Goal: Task Accomplishment & Management: Manage account settings

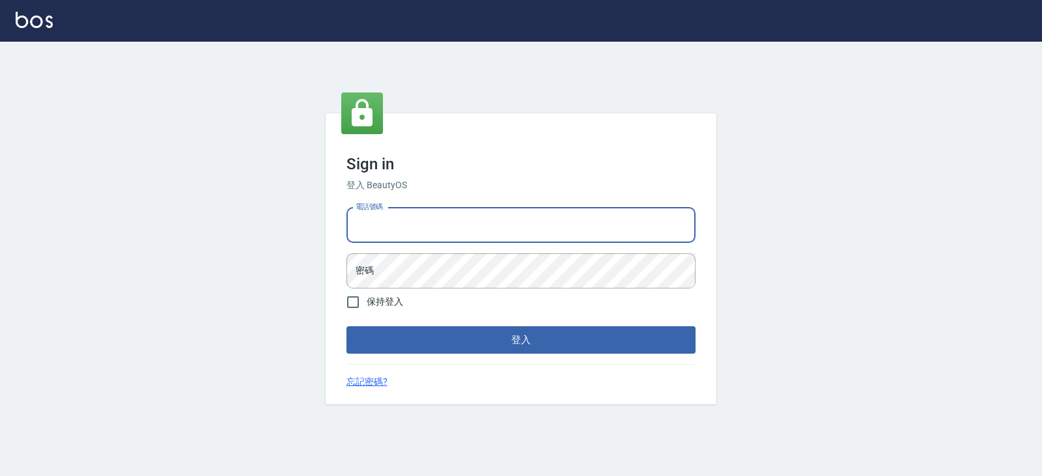
click at [465, 216] on input "電話號碼" at bounding box center [521, 225] width 349 height 35
type input "0919522862"
click at [347, 326] on button "登入" at bounding box center [521, 339] width 349 height 27
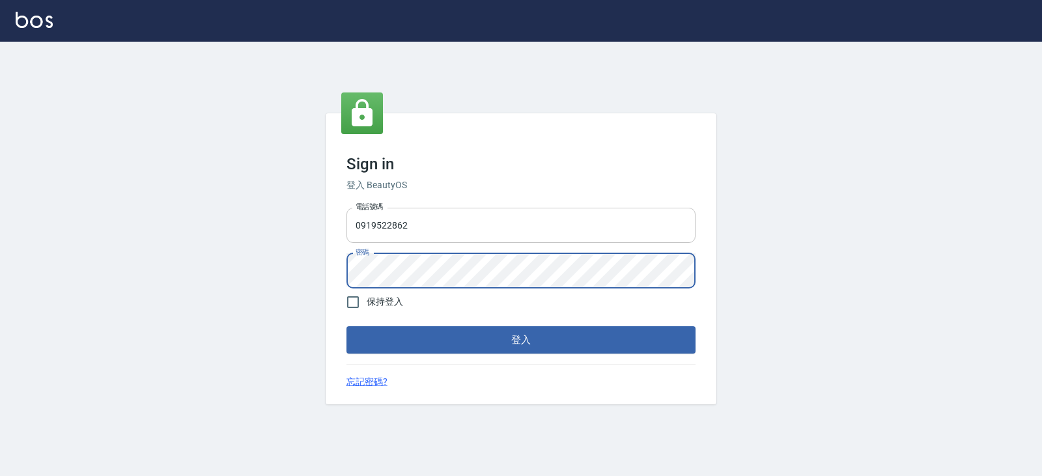
click at [347, 326] on button "登入" at bounding box center [521, 339] width 349 height 27
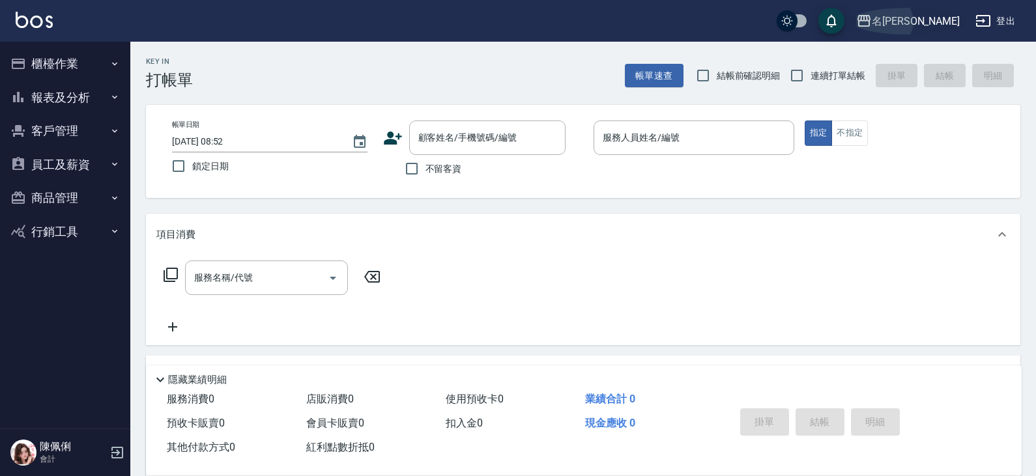
click at [946, 27] on div "名留仁二" at bounding box center [916, 21] width 88 height 16
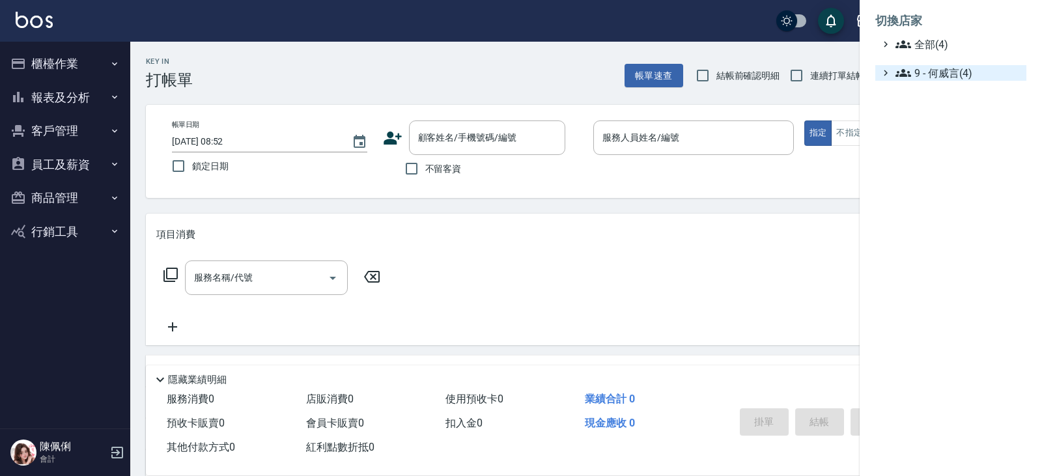
click at [941, 74] on span "9 - 何威言(4)" at bounding box center [959, 73] width 126 height 16
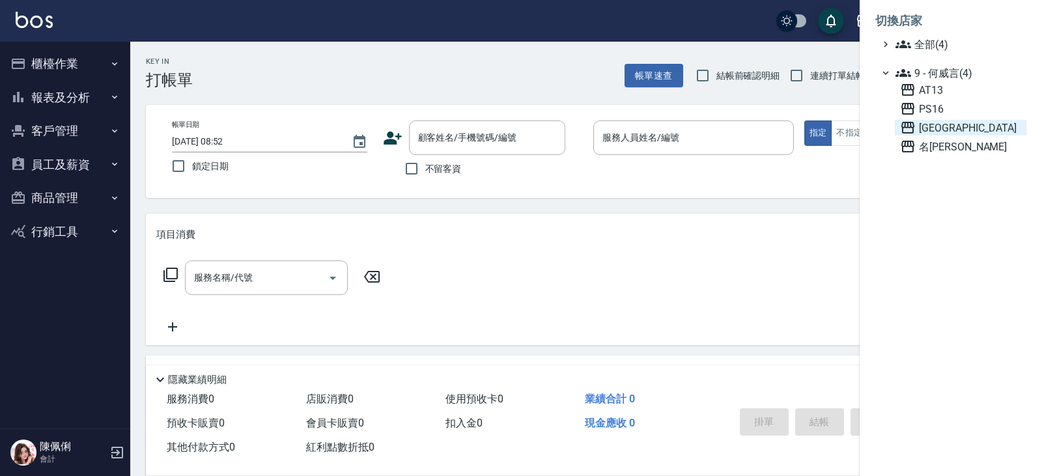
click at [940, 133] on span "上越新廟口" at bounding box center [960, 128] width 121 height 16
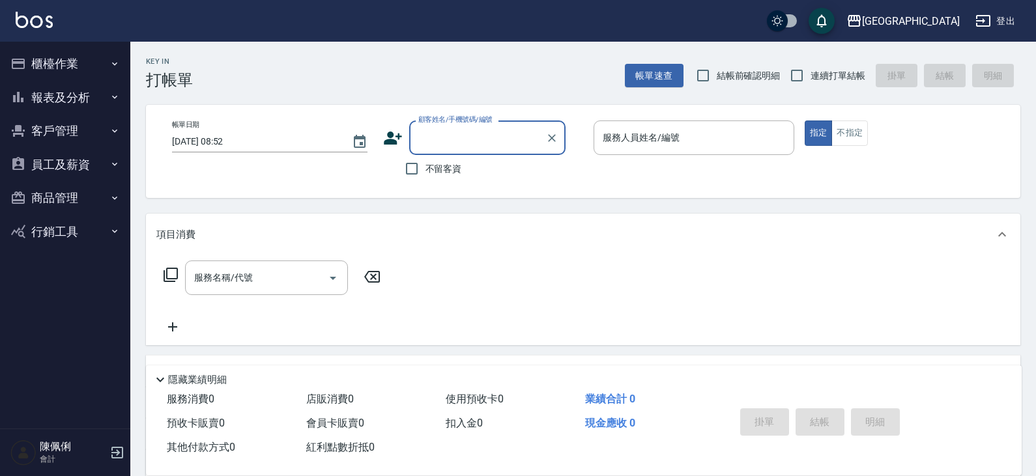
click at [66, 158] on button "員工及薪資" at bounding box center [65, 165] width 120 height 34
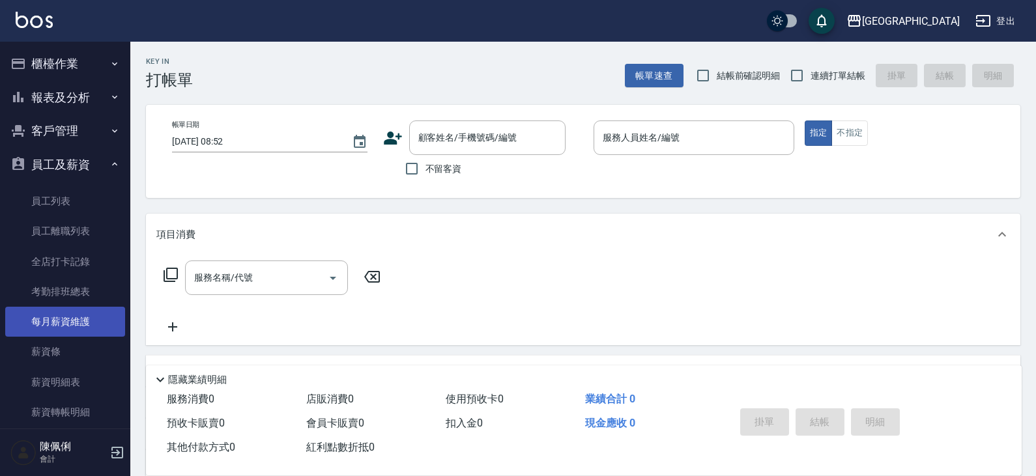
click at [67, 323] on link "每月薪資維護" at bounding box center [65, 322] width 120 height 30
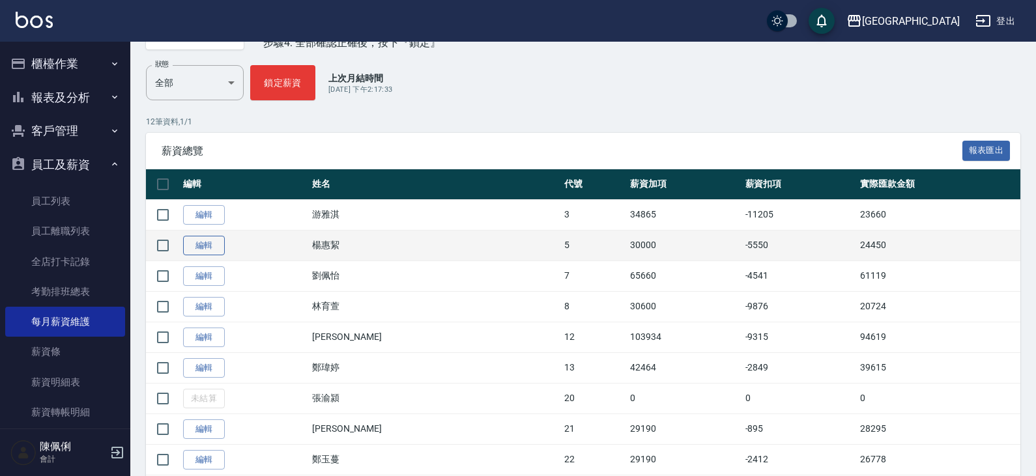
scroll to position [130, 0]
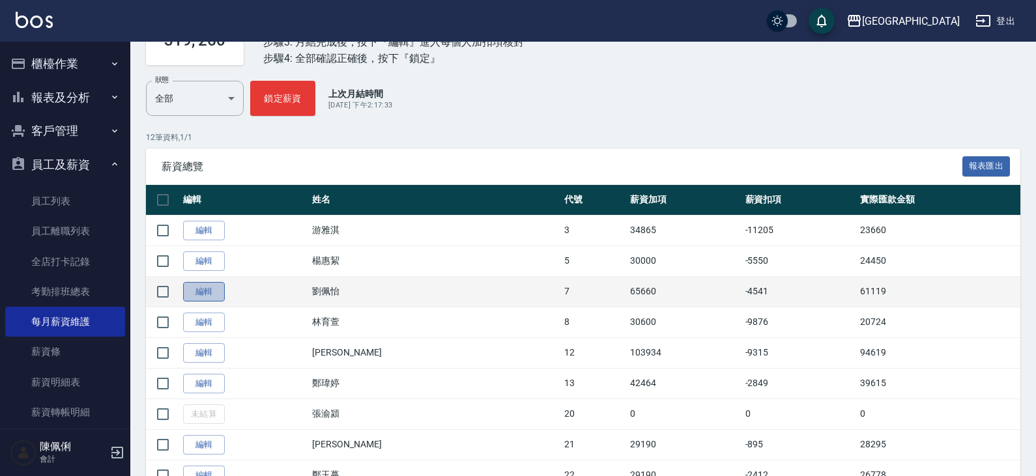
click at [201, 290] on link "編輯" at bounding box center [204, 292] width 42 height 20
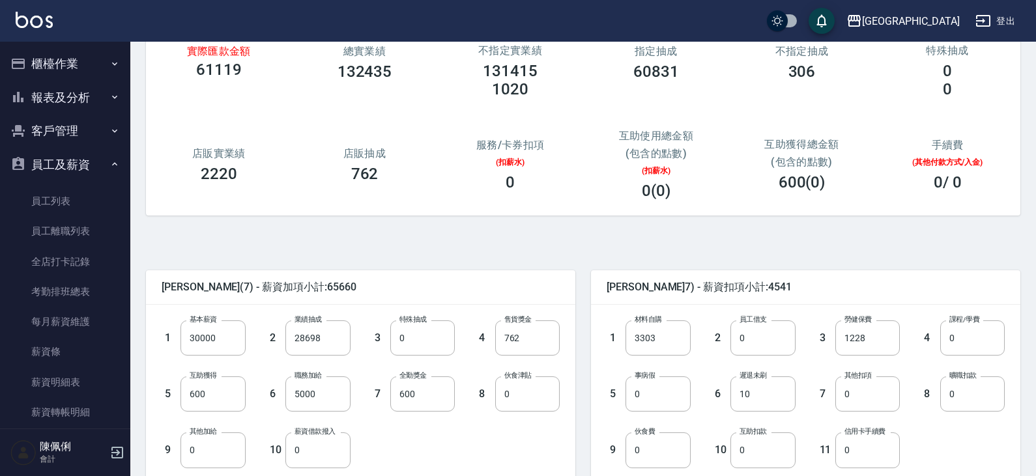
scroll to position [130, 0]
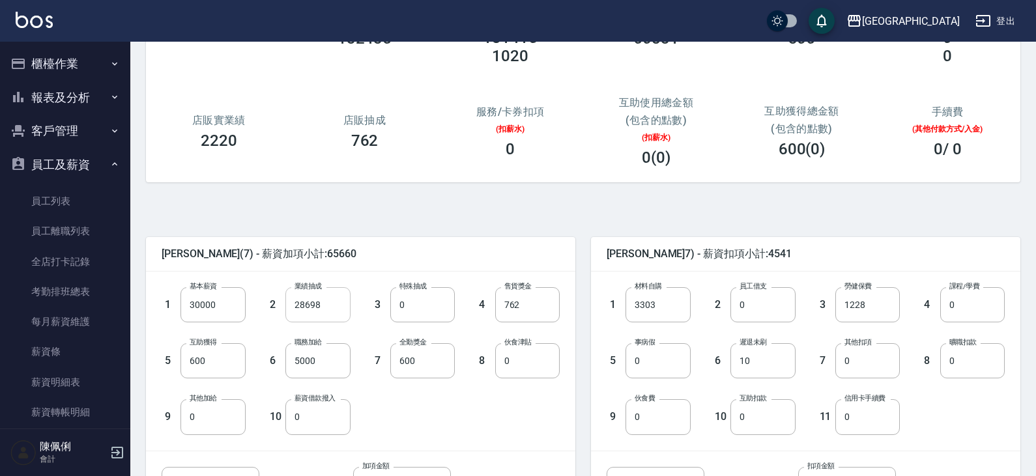
click at [325, 307] on input "28698" at bounding box center [317, 304] width 65 height 35
type input "31136"
click at [466, 412] on div "1 基本薪資 30000 基本薪資 2 業績抽成 31136 業績抽成 3 特殊抽成 0 特殊抽成 4 售貨獎金 762 售貨獎金 5 互助獲得 600 互助…" at bounding box center [350, 350] width 419 height 168
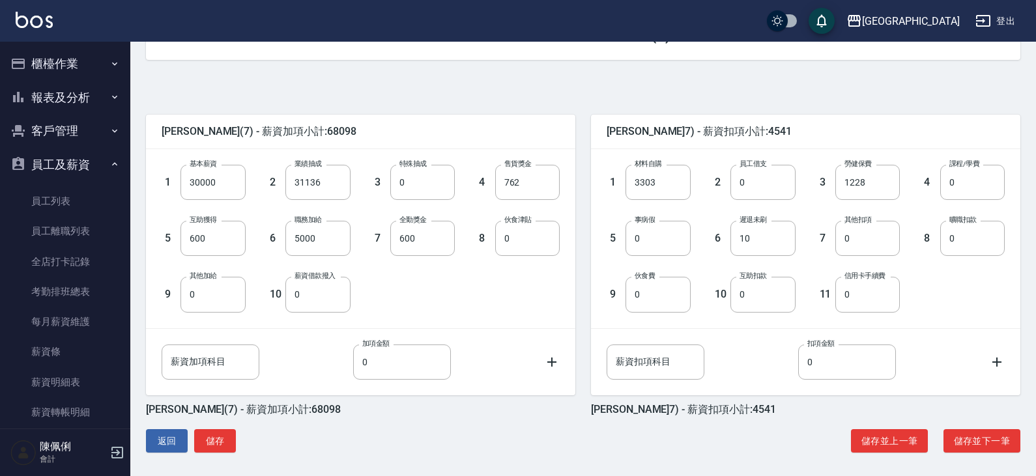
scroll to position [258, 0]
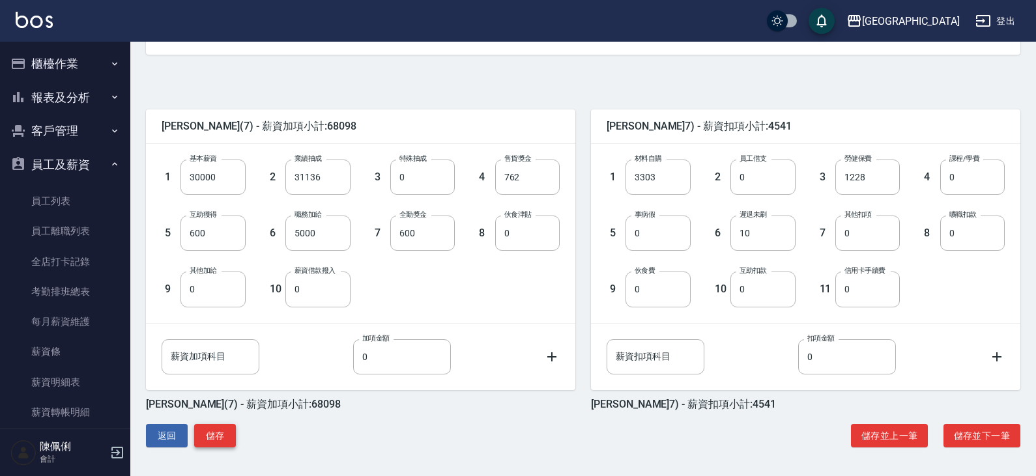
click at [219, 435] on button "儲存" at bounding box center [215, 436] width 42 height 24
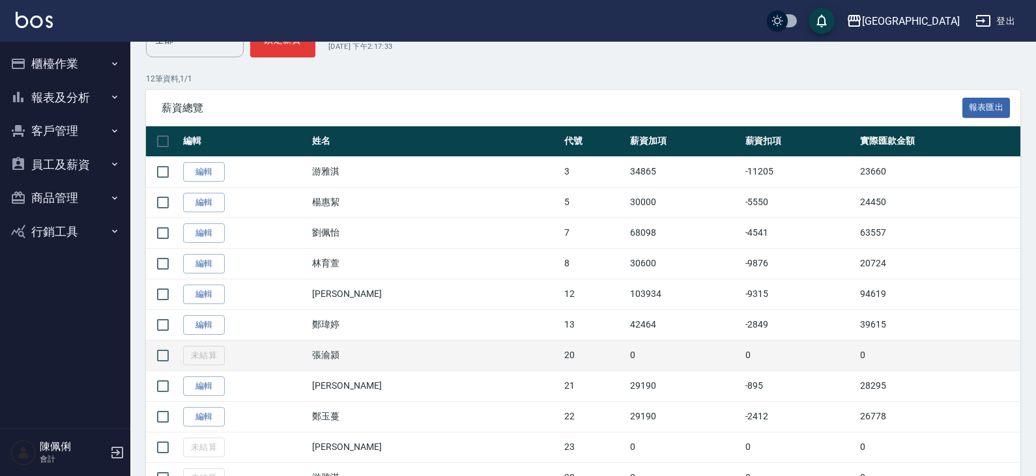
scroll to position [195, 0]
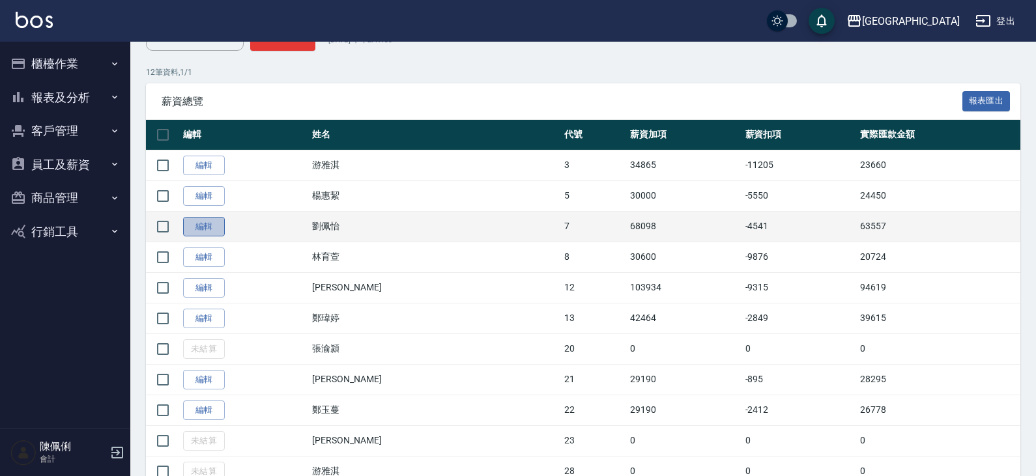
click at [200, 227] on link "編輯" at bounding box center [204, 227] width 42 height 20
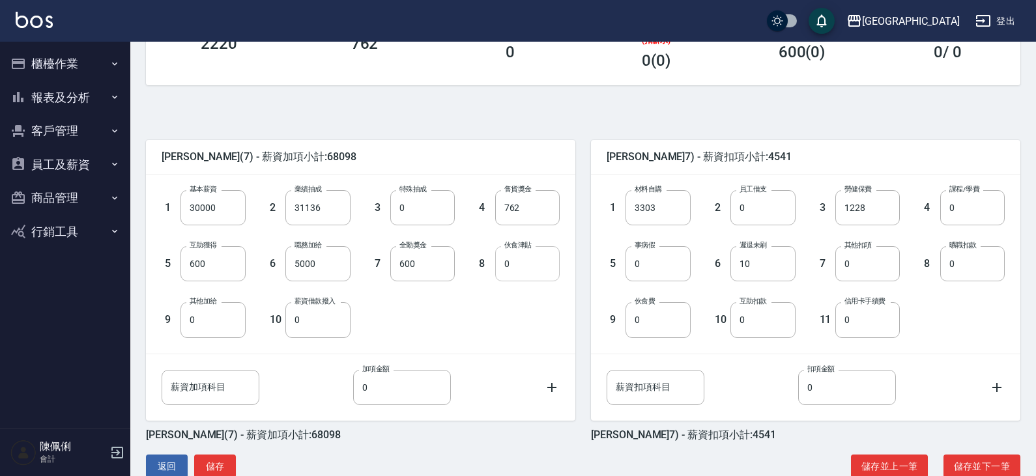
scroll to position [258, 0]
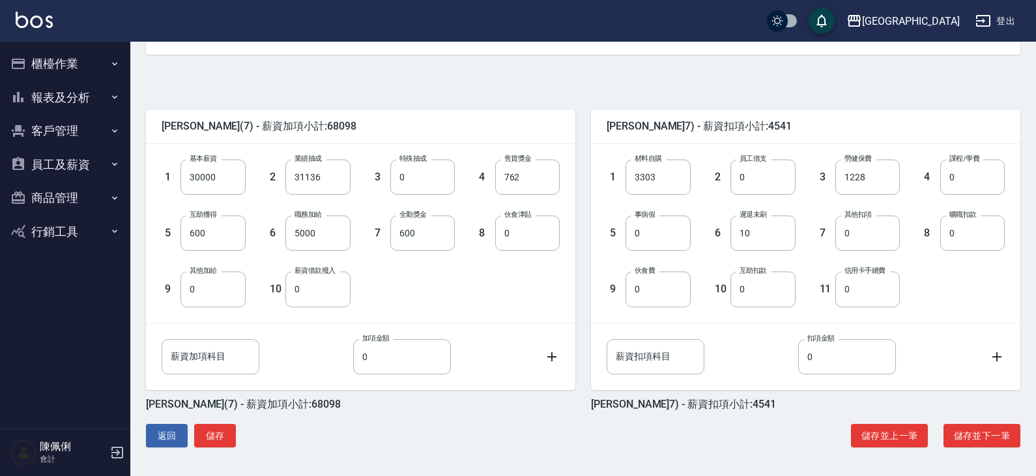
click at [62, 164] on button "員工及薪資" at bounding box center [65, 165] width 120 height 34
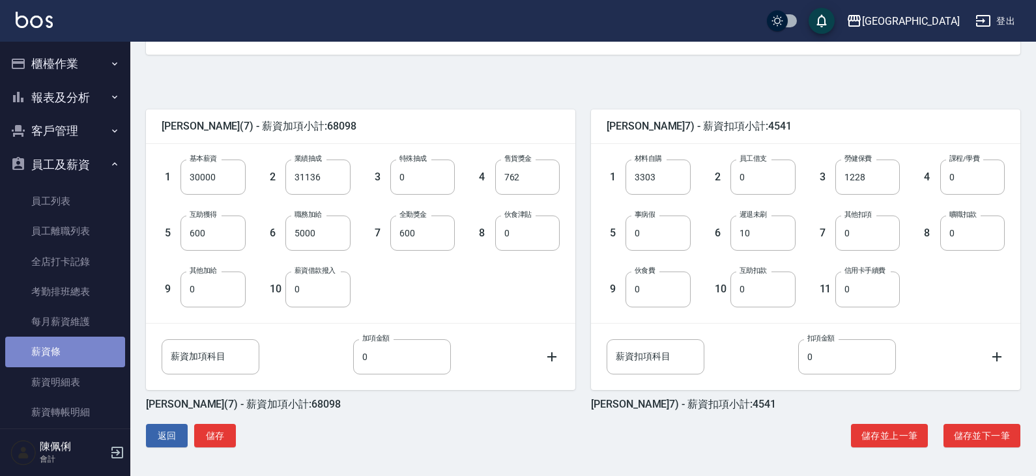
click at [70, 363] on link "薪資條" at bounding box center [65, 352] width 120 height 30
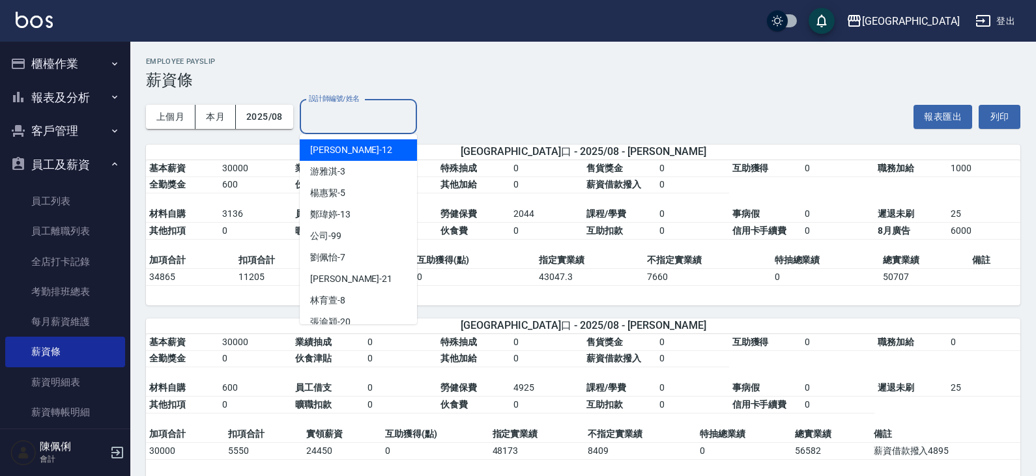
click at [334, 117] on input "設計師編號/姓名" at bounding box center [359, 117] width 106 height 23
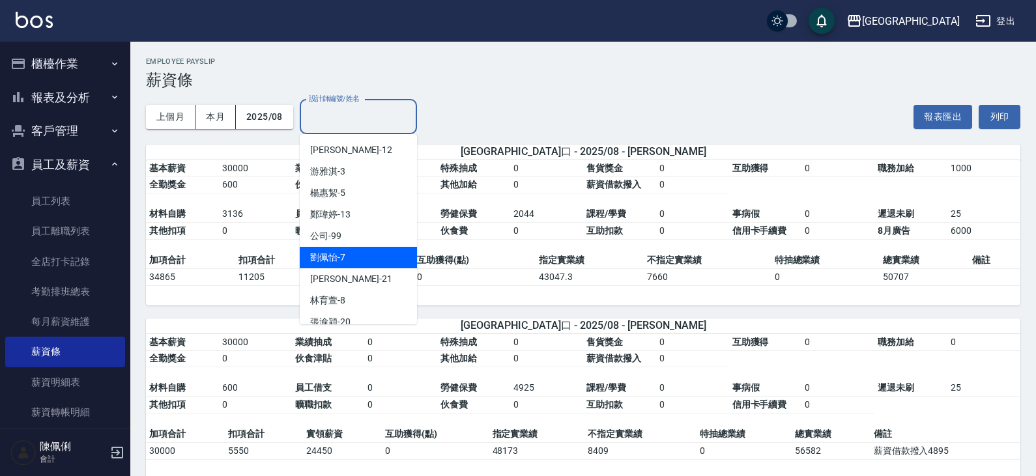
click at [343, 263] on div "劉佩怡 -7" at bounding box center [358, 258] width 117 height 22
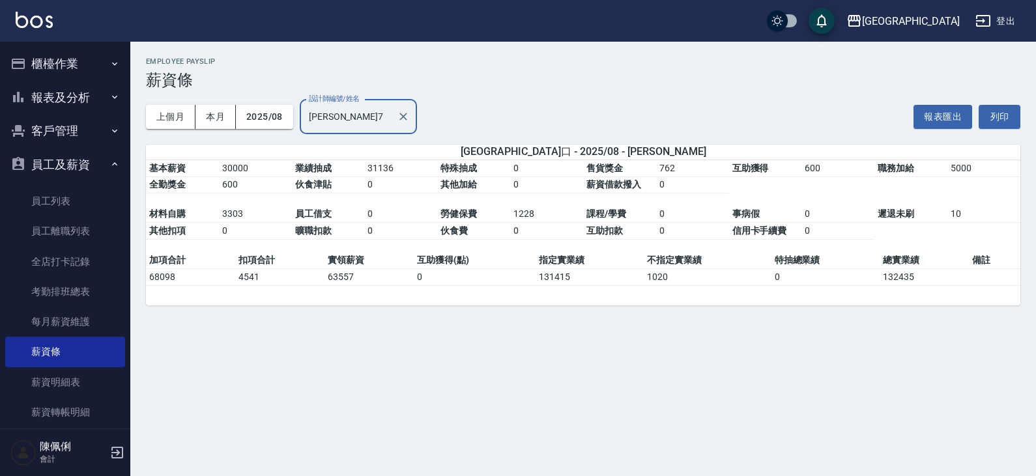
type input "劉佩怡-7"
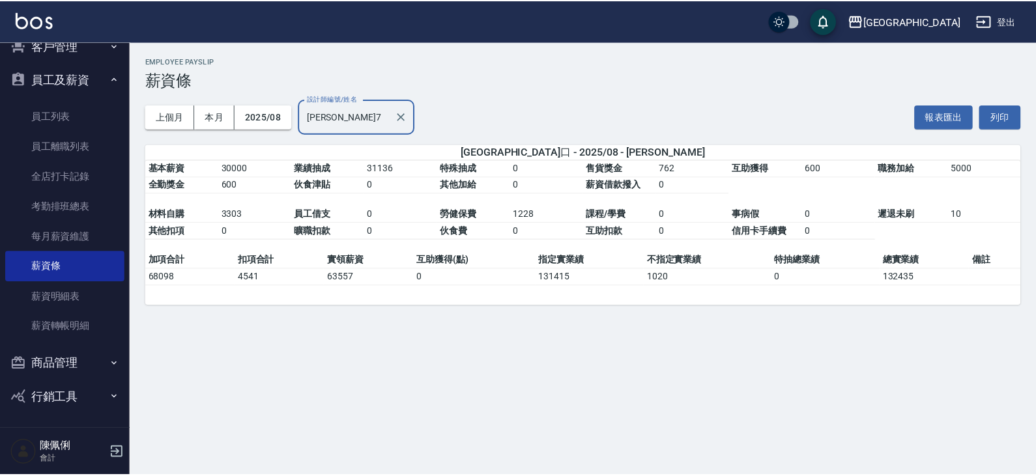
scroll to position [87, 0]
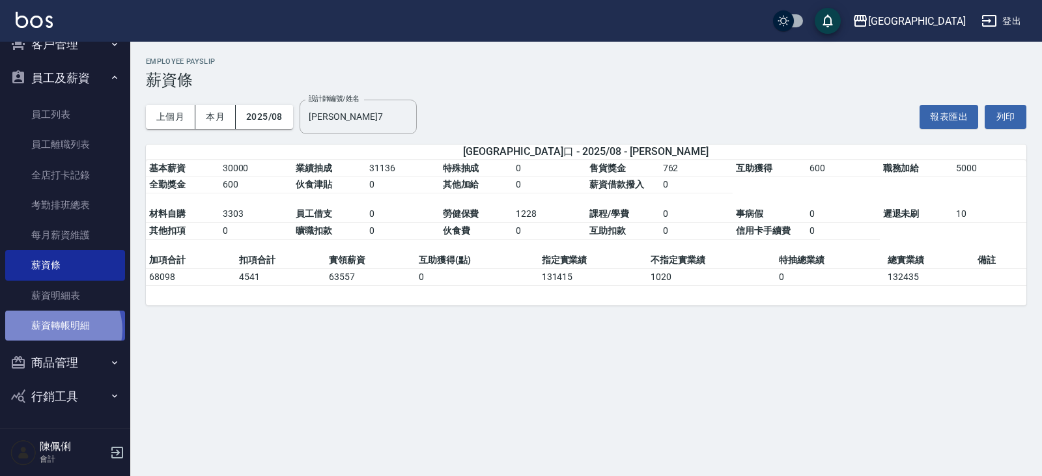
click at [62, 330] on link "薪資轉帳明細" at bounding box center [65, 326] width 120 height 30
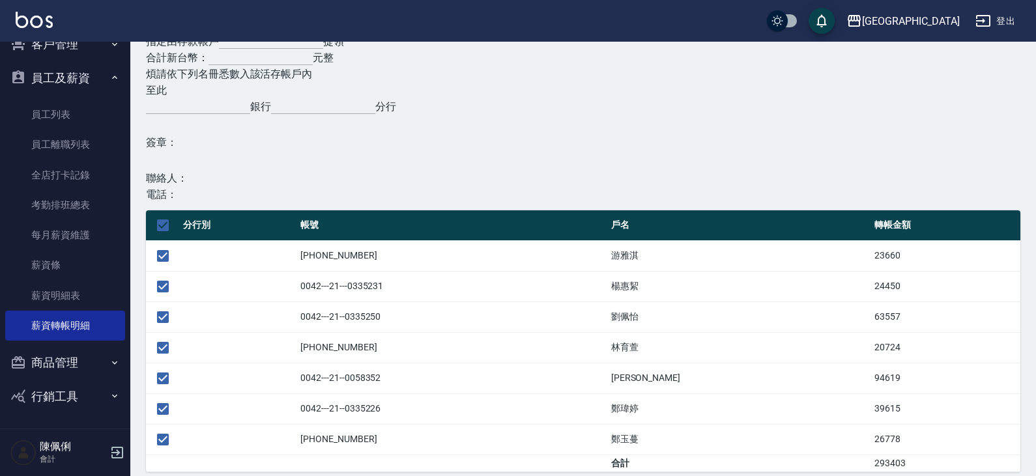
scroll to position [164, 0]
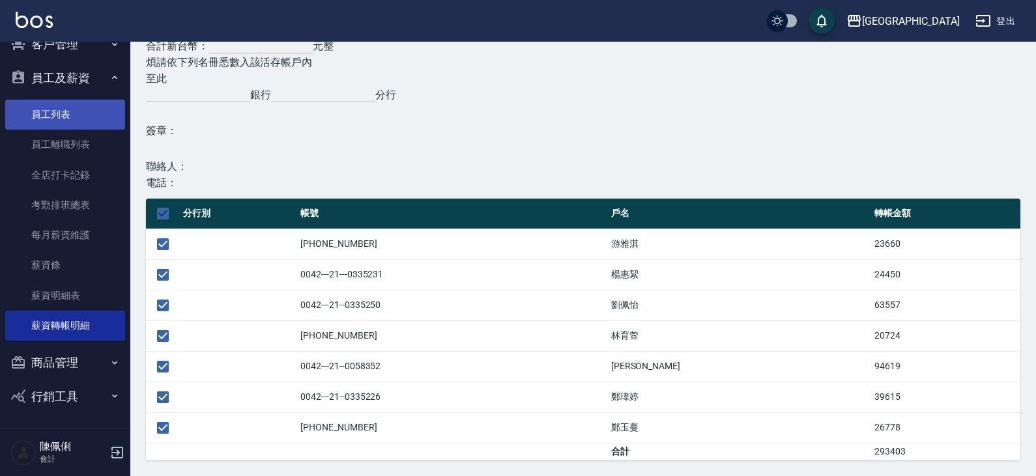
click at [74, 115] on link "員工列表" at bounding box center [65, 115] width 120 height 30
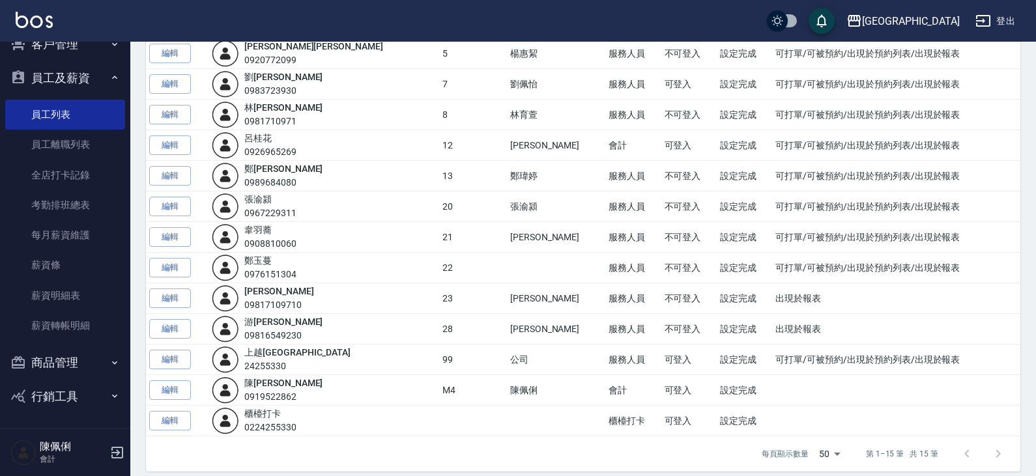
scroll to position [202, 0]
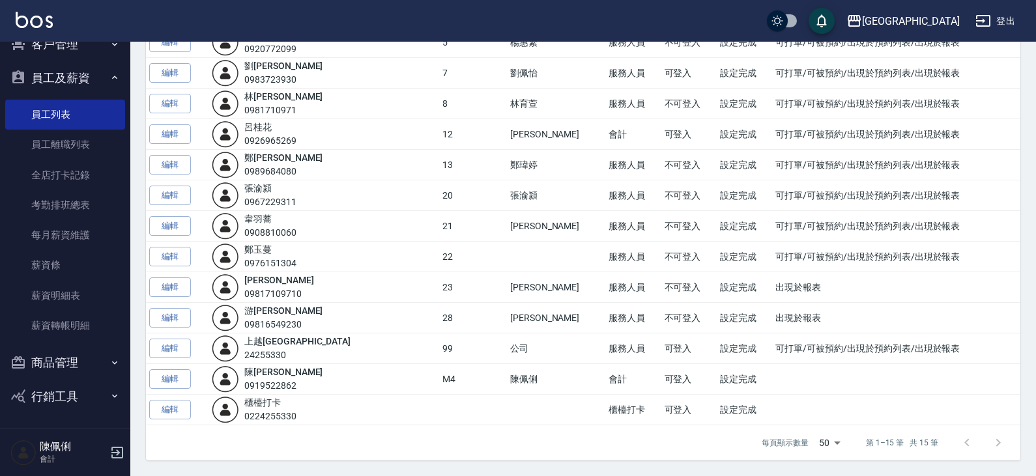
click at [272, 248] on link "鄭 玉蔓" at bounding box center [257, 249] width 27 height 10
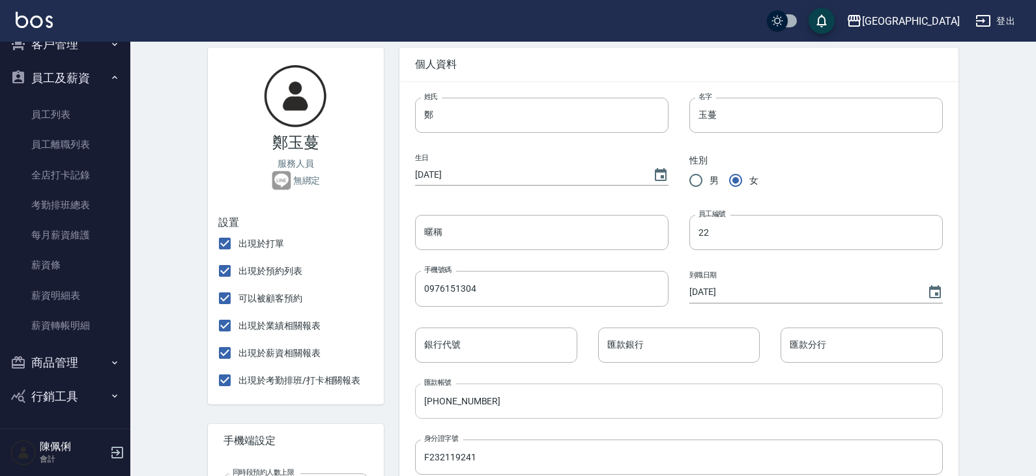
scroll to position [130, 0]
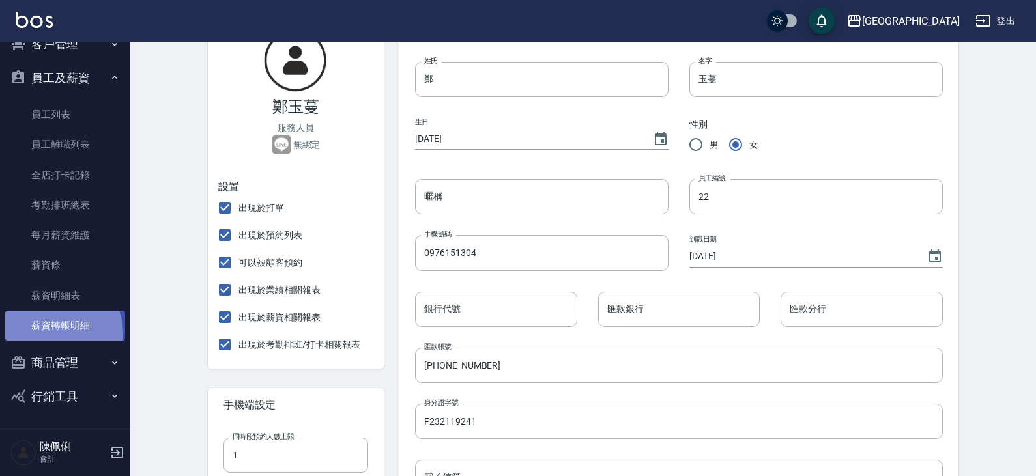
click at [52, 334] on link "薪資轉帳明細" at bounding box center [65, 326] width 120 height 30
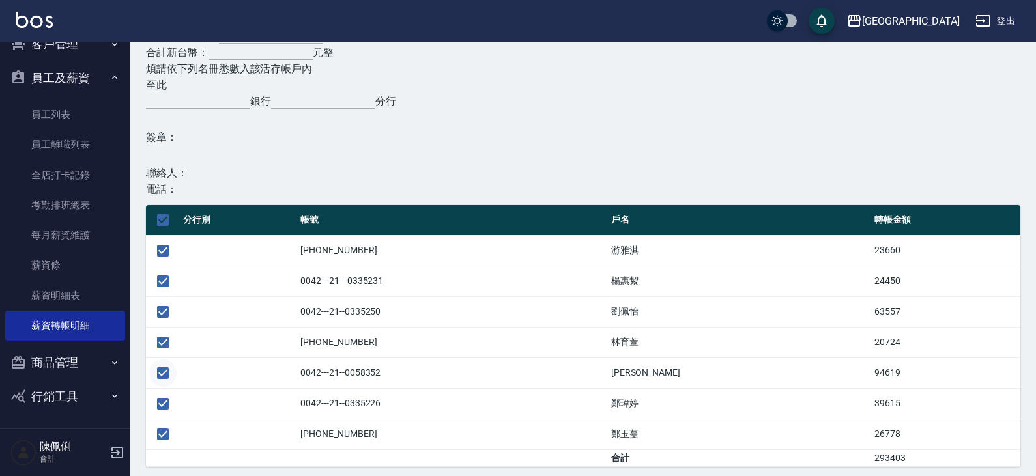
scroll to position [164, 0]
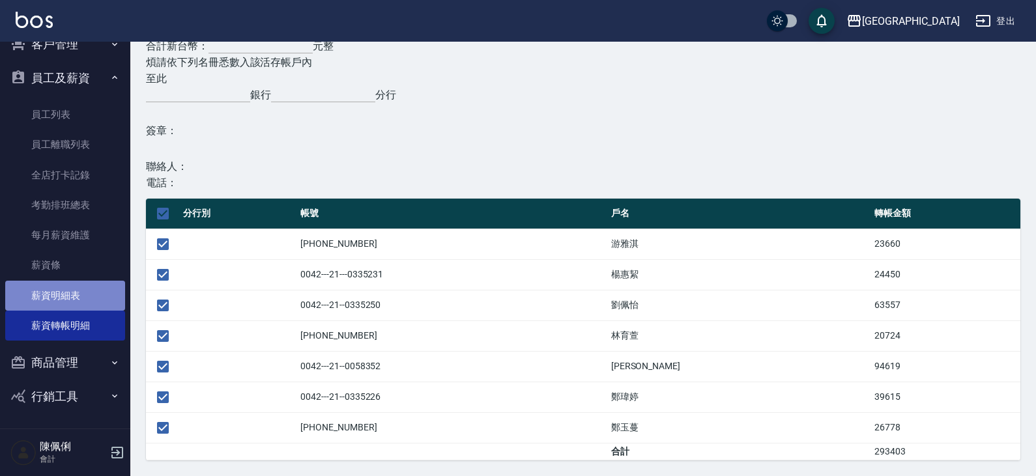
click at [70, 287] on link "薪資明細表" at bounding box center [65, 296] width 120 height 30
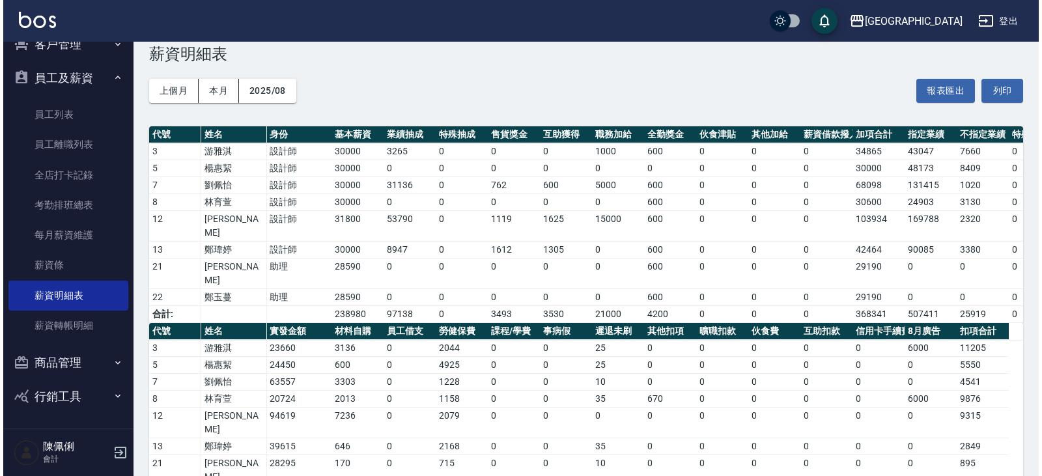
scroll to position [40, 0]
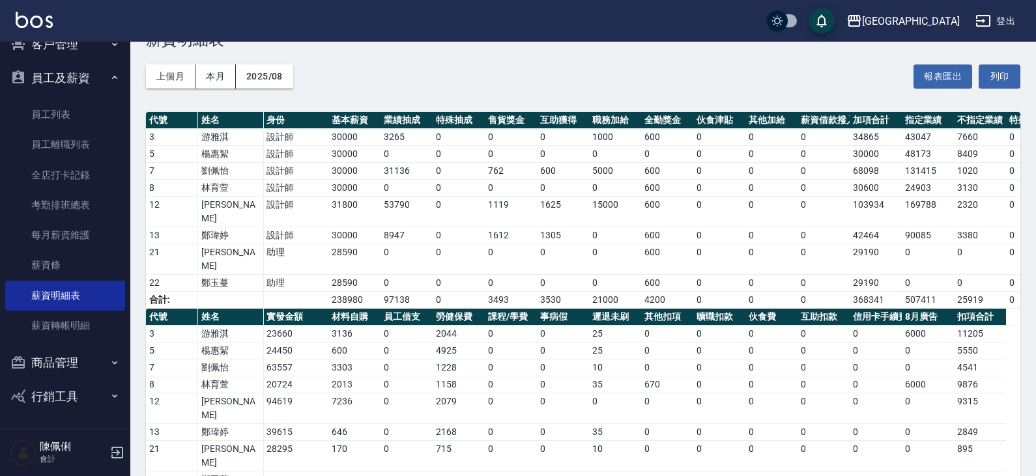
click at [730, 124] on th "伙食津貼" at bounding box center [719, 120] width 52 height 17
click at [923, 20] on div "上越新廟口" at bounding box center [911, 21] width 98 height 16
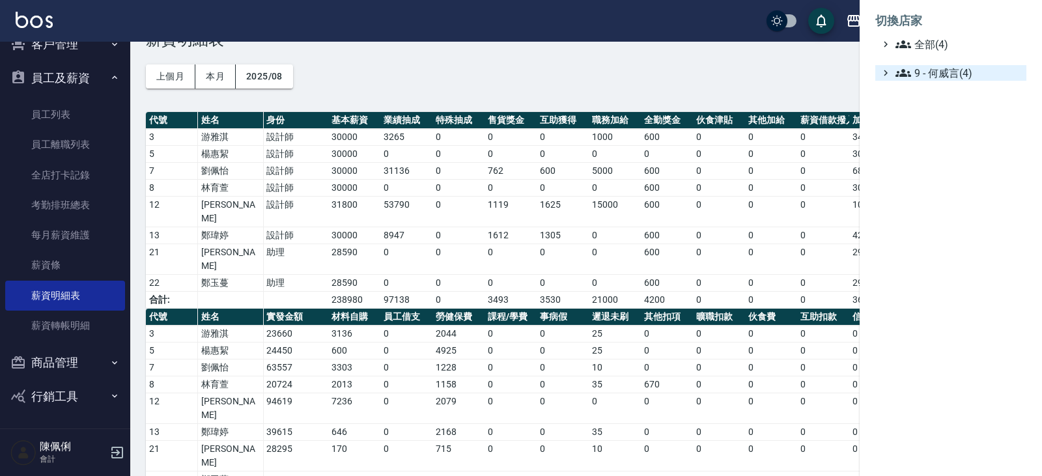
click at [939, 79] on span "9 - 何威言(4)" at bounding box center [959, 73] width 126 height 16
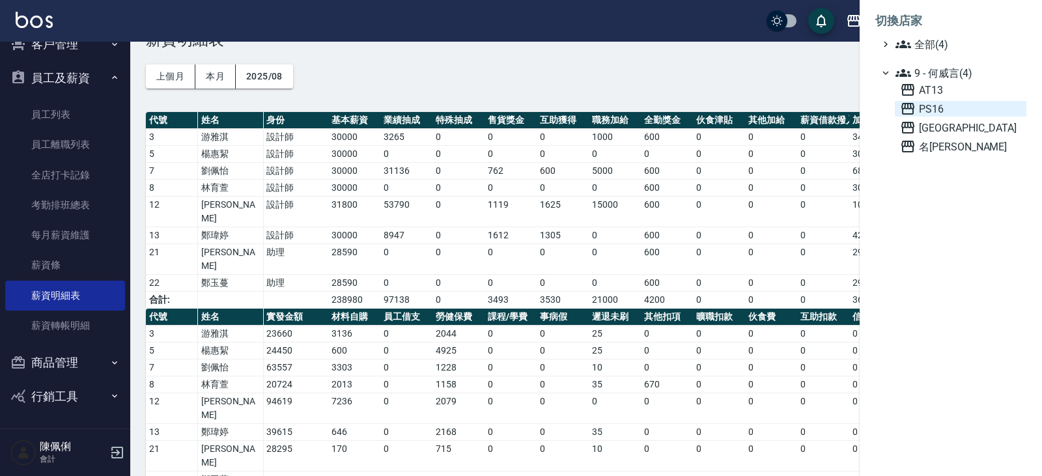
click at [930, 107] on span "PS16" at bounding box center [960, 109] width 121 height 16
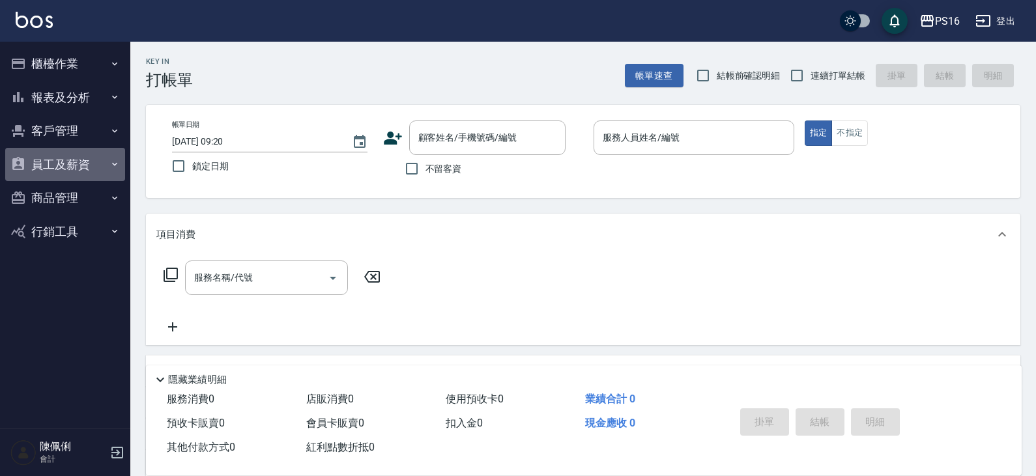
click at [79, 165] on button "員工及薪資" at bounding box center [65, 165] width 120 height 34
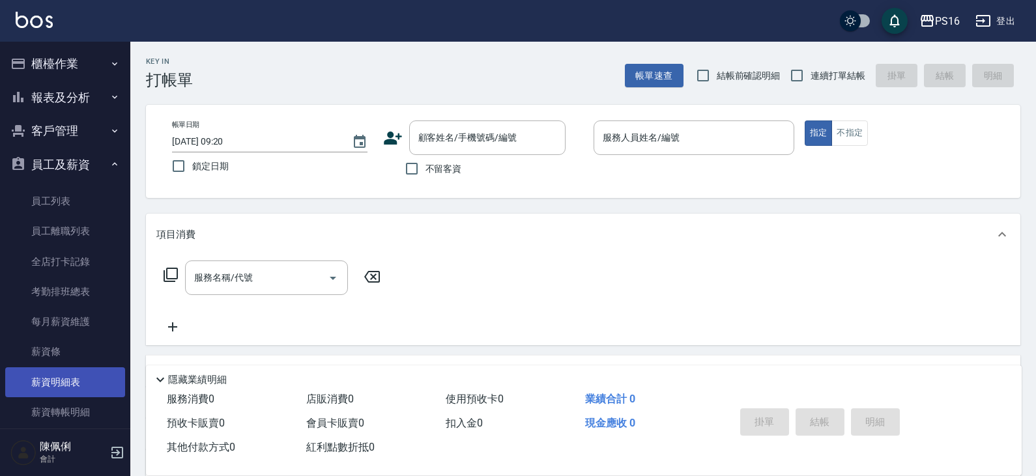
click at [81, 380] on link "薪資明細表" at bounding box center [65, 382] width 120 height 30
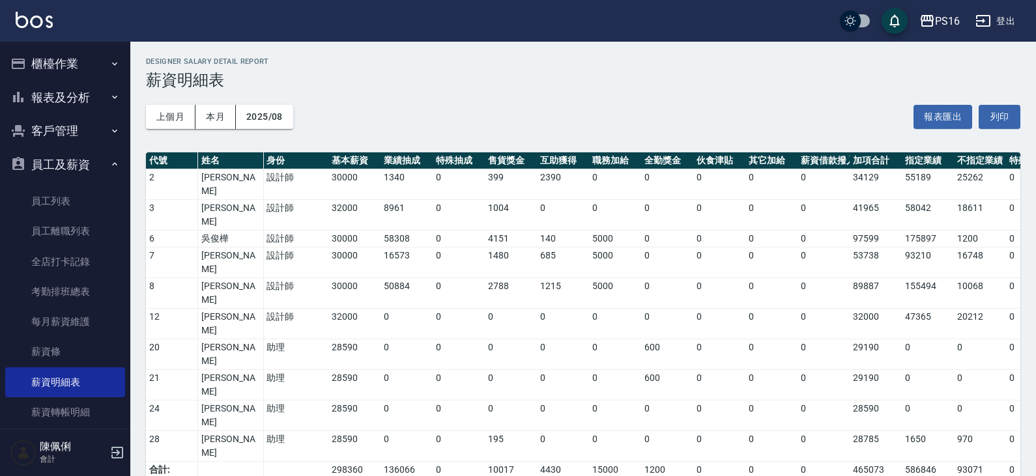
click at [269, 117] on button "2025/08" at bounding box center [264, 117] width 57 height 24
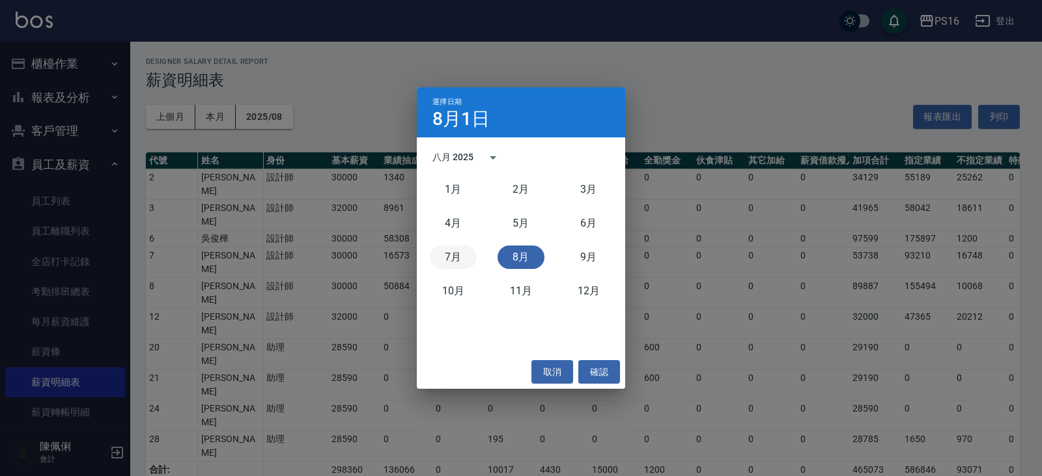
click at [456, 257] on button "7月" at bounding box center [453, 257] width 47 height 23
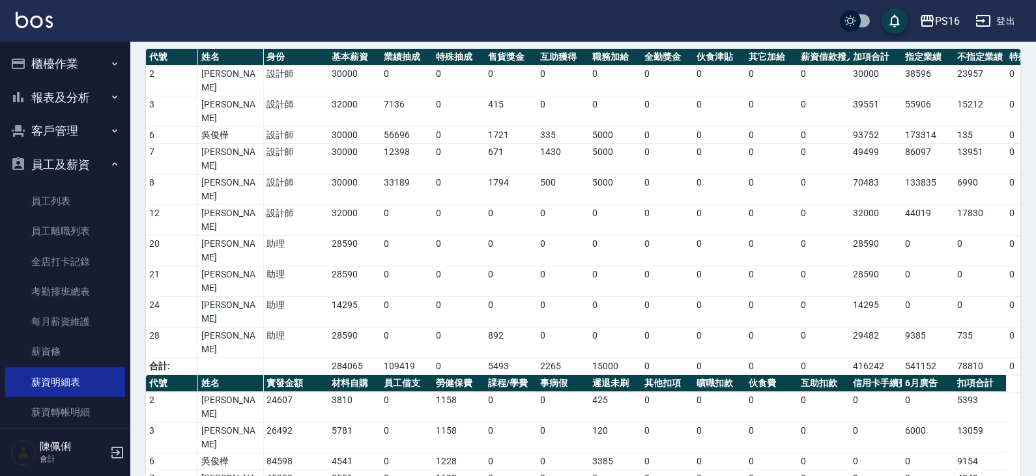
scroll to position [108, 0]
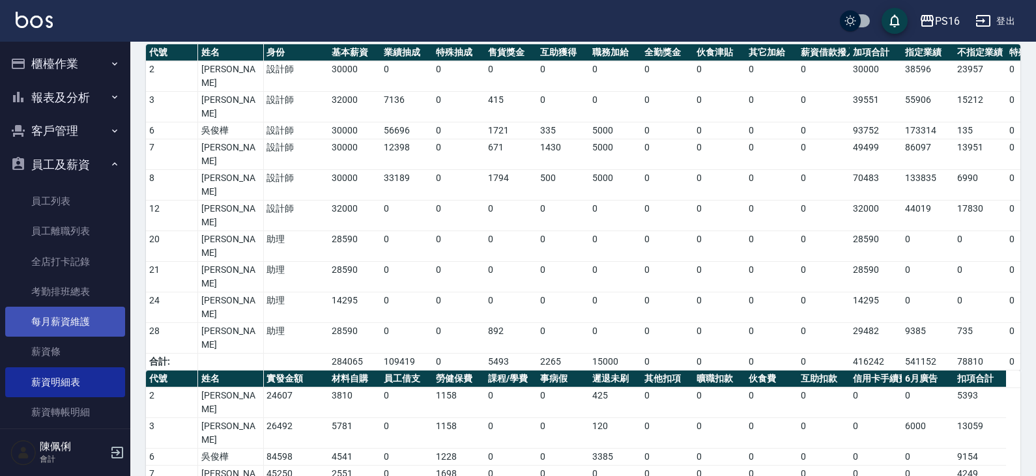
click at [79, 316] on link "每月薪資維護" at bounding box center [65, 322] width 120 height 30
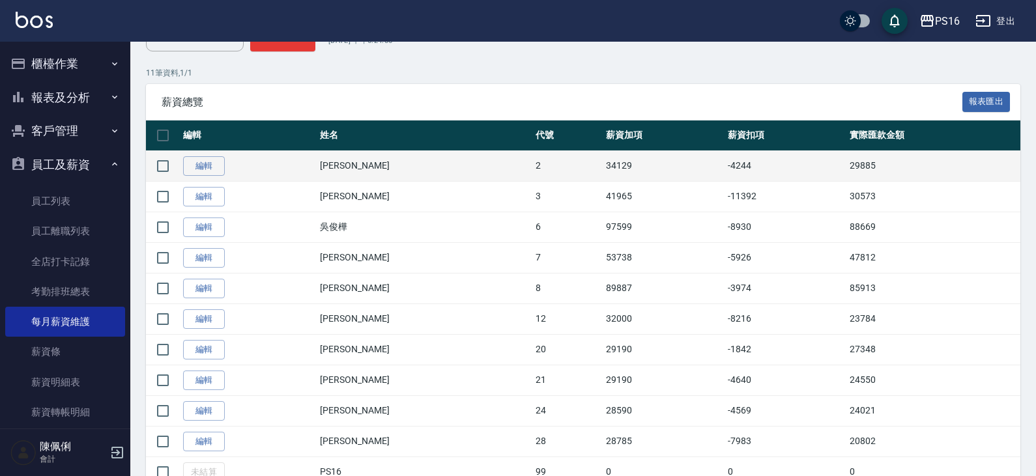
scroll to position [195, 0]
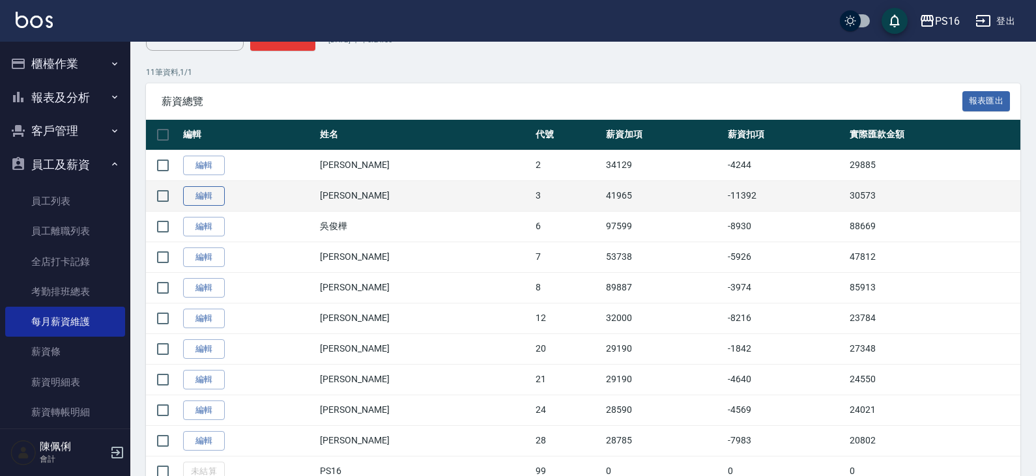
click at [207, 195] on link "編輯" at bounding box center [204, 196] width 42 height 20
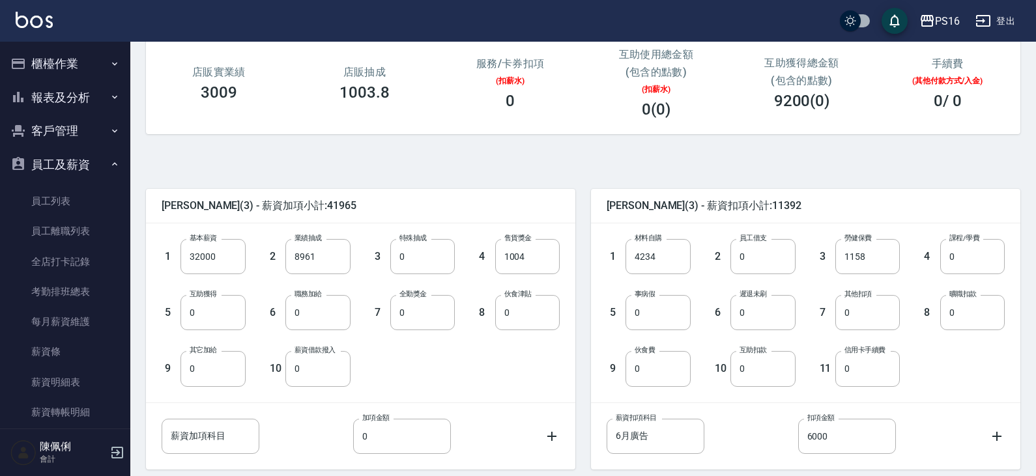
scroll to position [195, 0]
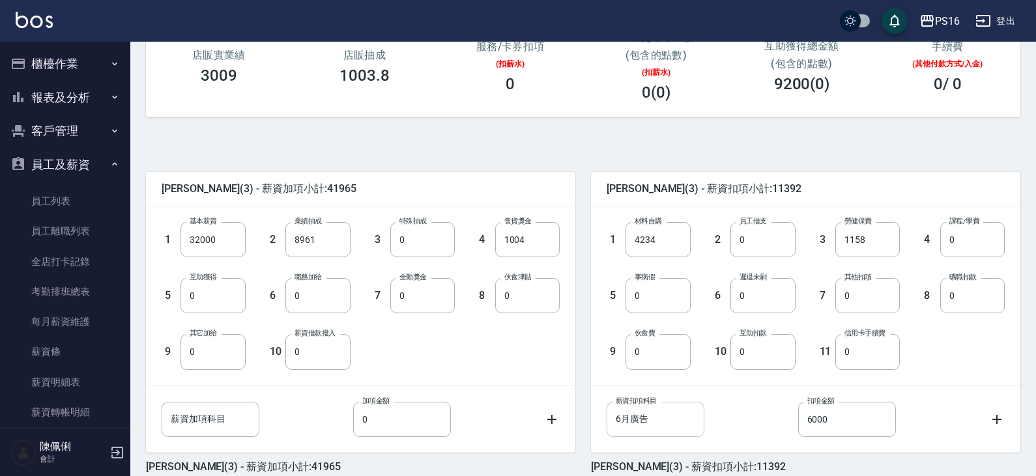
click at [622, 421] on input "6月廣告" at bounding box center [656, 419] width 98 height 35
click at [621, 419] on input "6月廣告" at bounding box center [656, 419] width 98 height 35
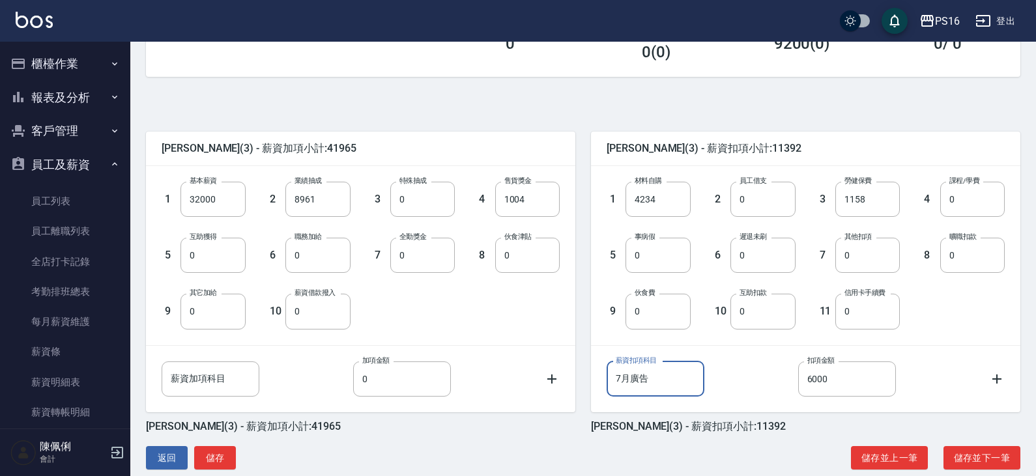
scroll to position [258, 0]
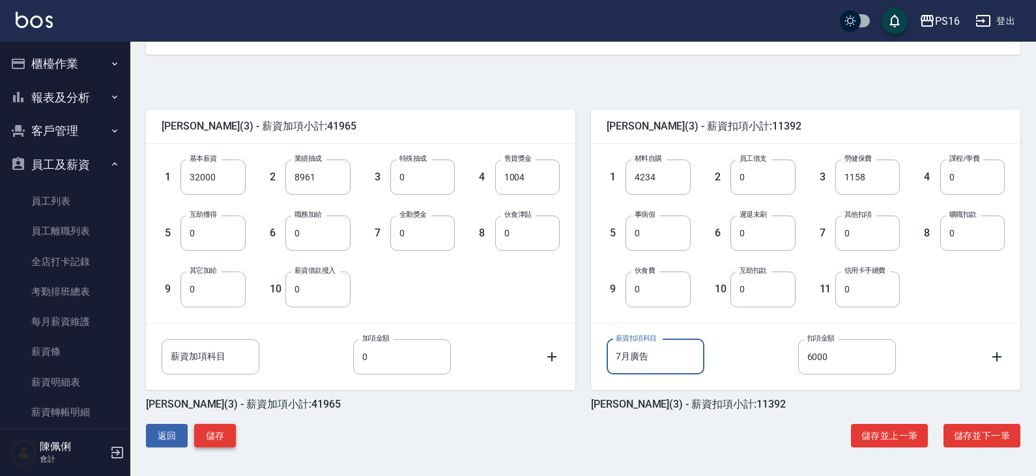
type input "7月廣告"
click at [208, 432] on button "儲存" at bounding box center [215, 436] width 42 height 24
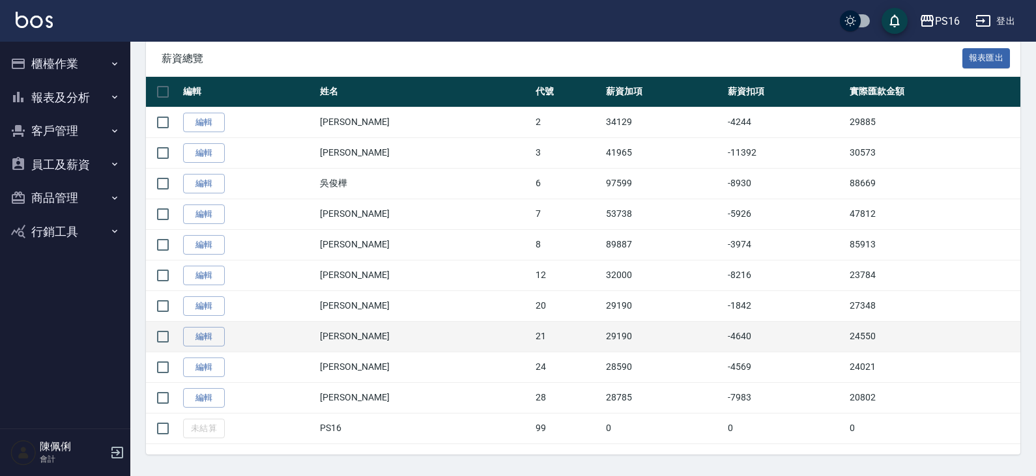
scroll to position [248, 0]
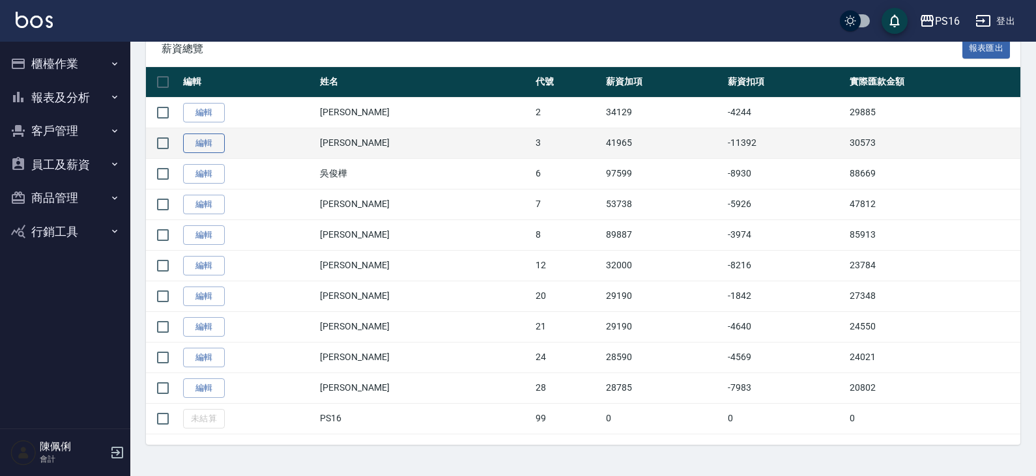
click at [216, 142] on link "編輯" at bounding box center [204, 144] width 42 height 20
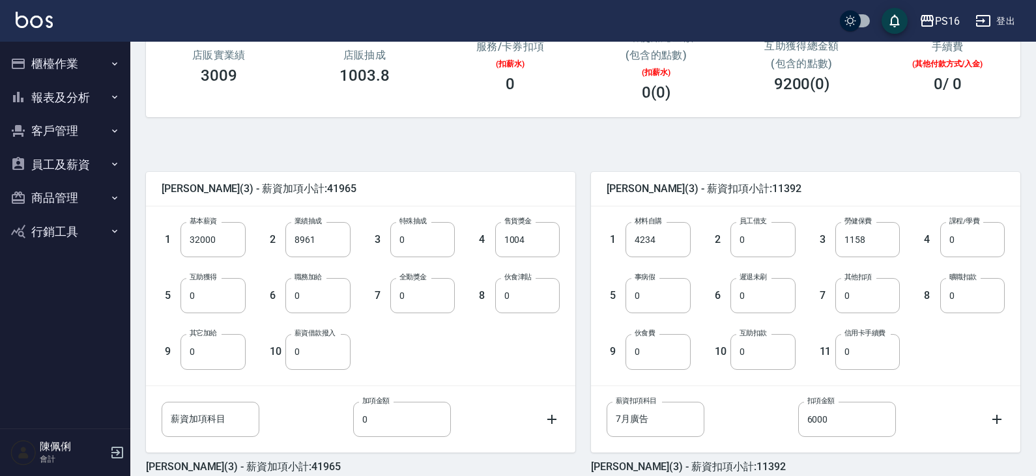
scroll to position [258, 0]
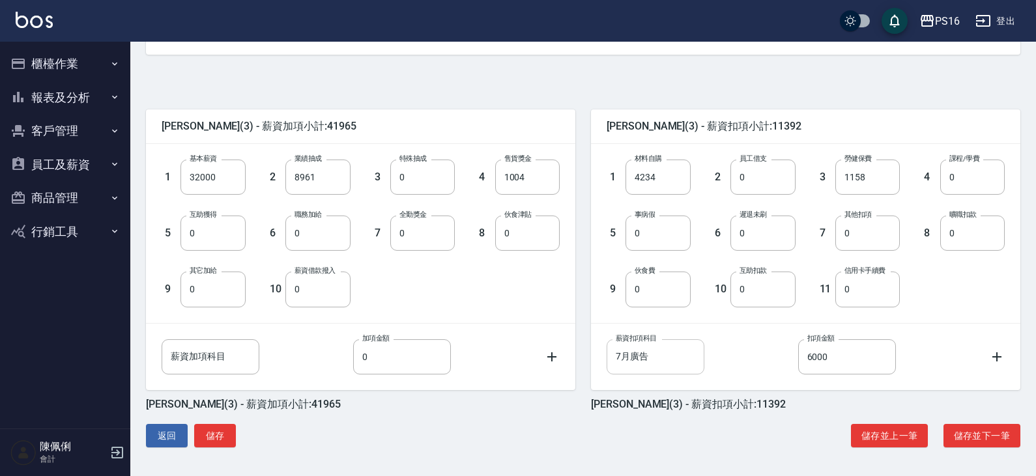
click at [627, 358] on input "7月廣告" at bounding box center [656, 356] width 98 height 35
click at [631, 357] on input "7月廣告" at bounding box center [656, 356] width 98 height 35
type input "廣告"
click at [214, 441] on button "儲存" at bounding box center [215, 436] width 42 height 24
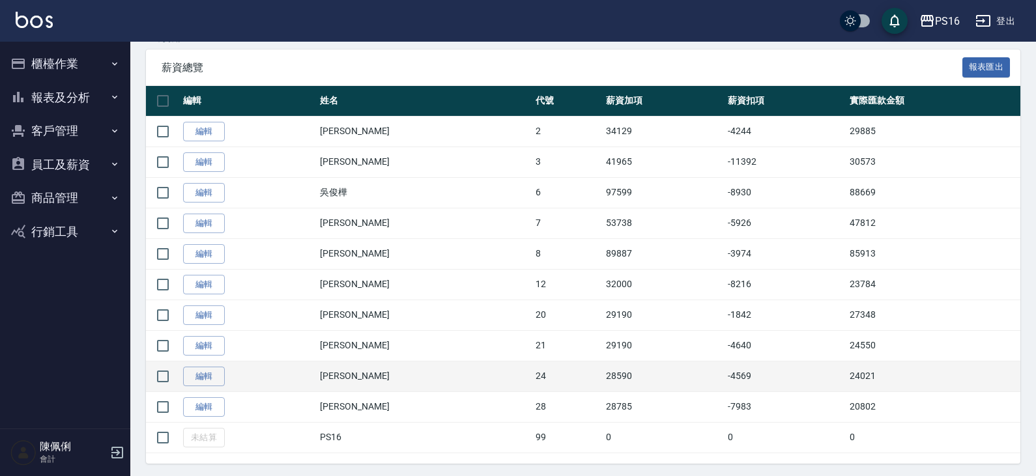
scroll to position [248, 0]
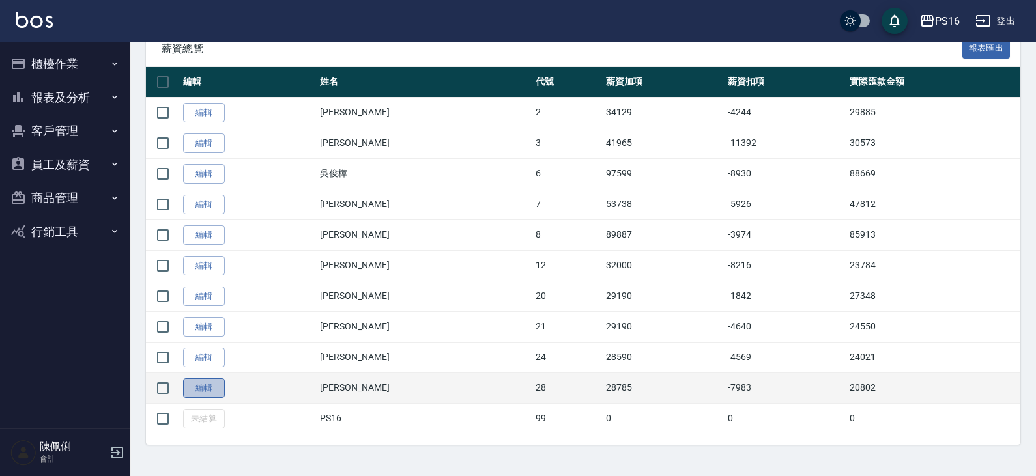
click at [218, 390] on link "編輯" at bounding box center [204, 389] width 42 height 20
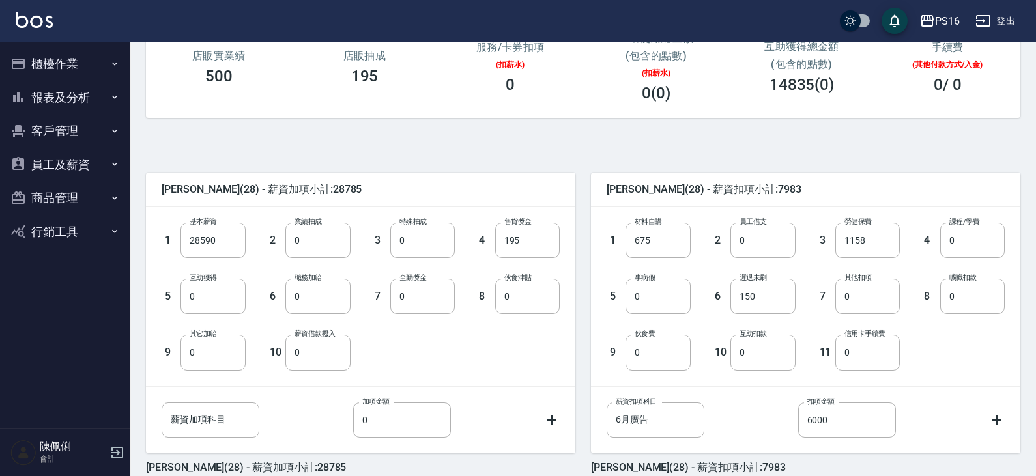
scroll to position [258, 0]
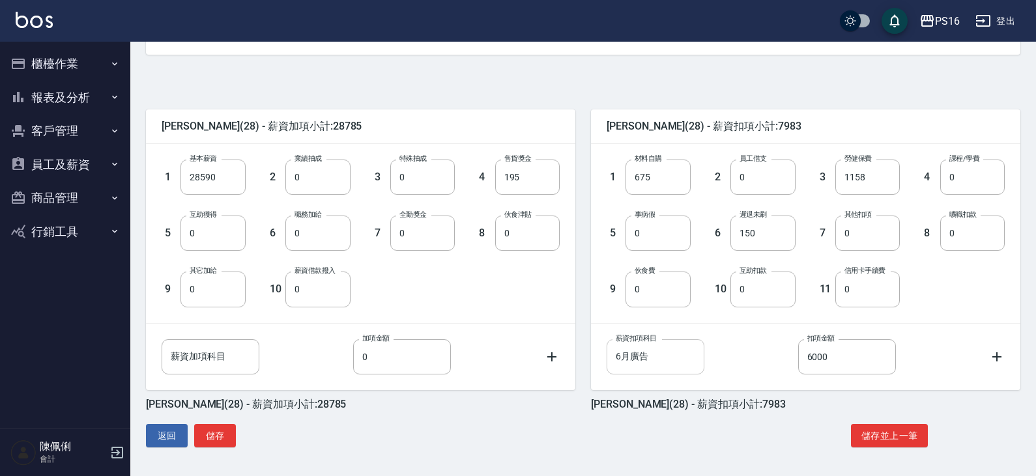
click at [626, 352] on input "6月廣告" at bounding box center [656, 356] width 98 height 35
click at [631, 356] on input "6月廣告" at bounding box center [656, 356] width 98 height 35
type input "廣告"
click at [211, 433] on button "儲存" at bounding box center [215, 436] width 42 height 24
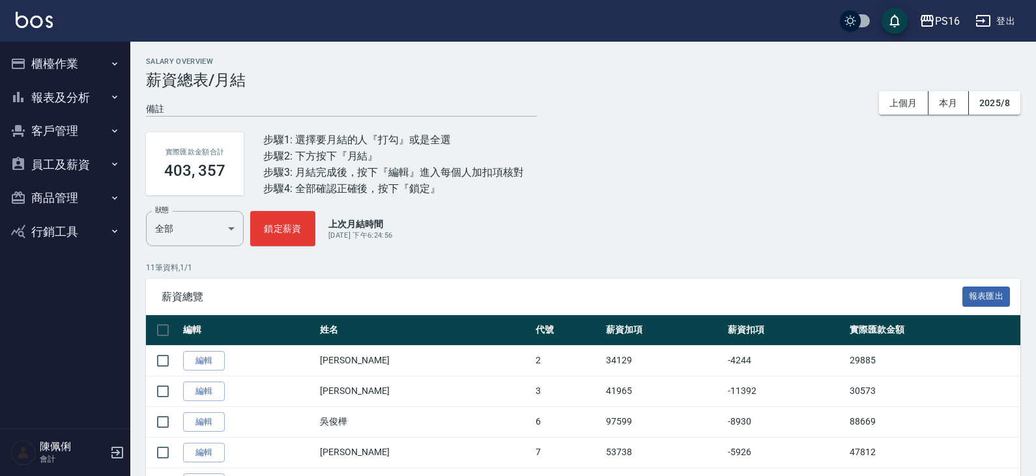
click at [78, 162] on button "員工及薪資" at bounding box center [65, 165] width 120 height 34
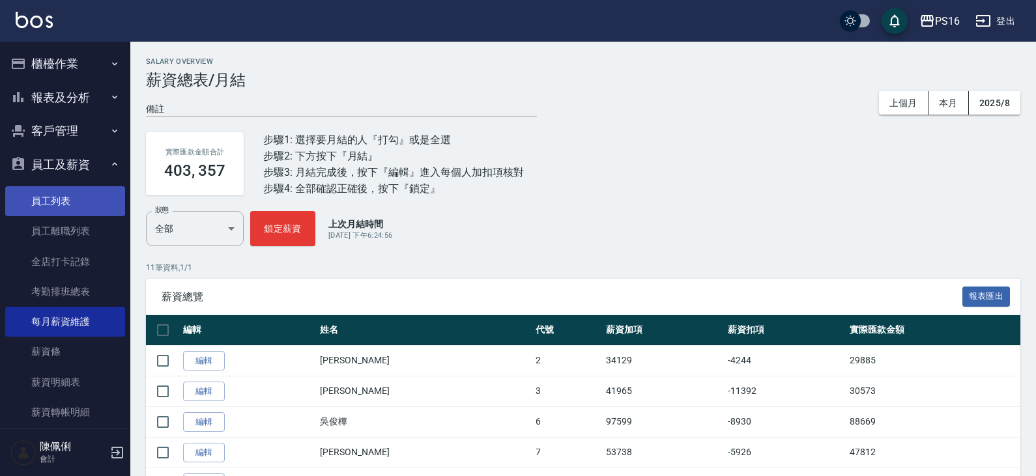
click at [80, 207] on link "員工列表" at bounding box center [65, 201] width 120 height 30
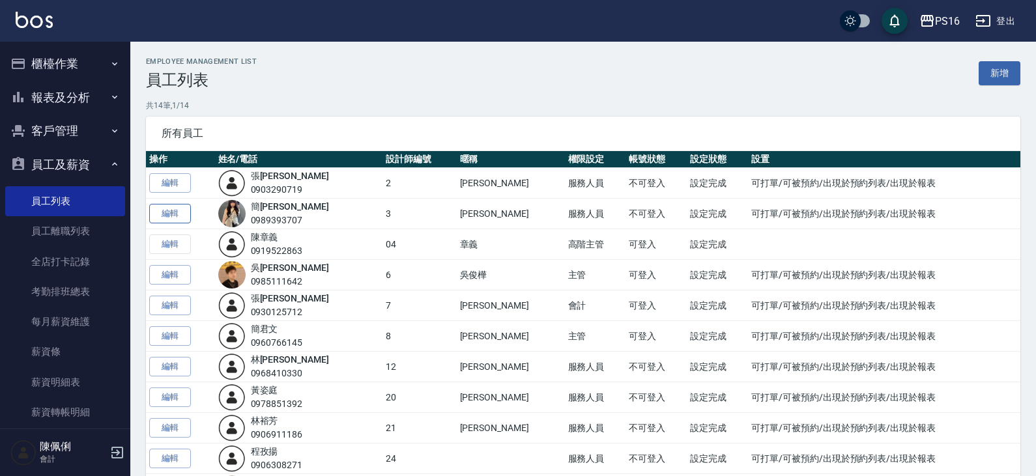
click at [176, 214] on link "編輯" at bounding box center [170, 214] width 42 height 20
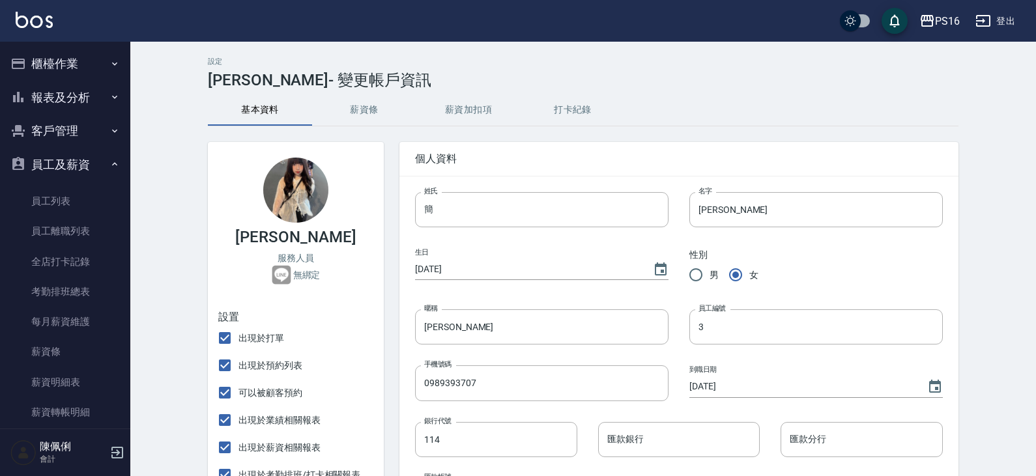
click at [464, 111] on button "薪資加扣項" at bounding box center [468, 109] width 104 height 31
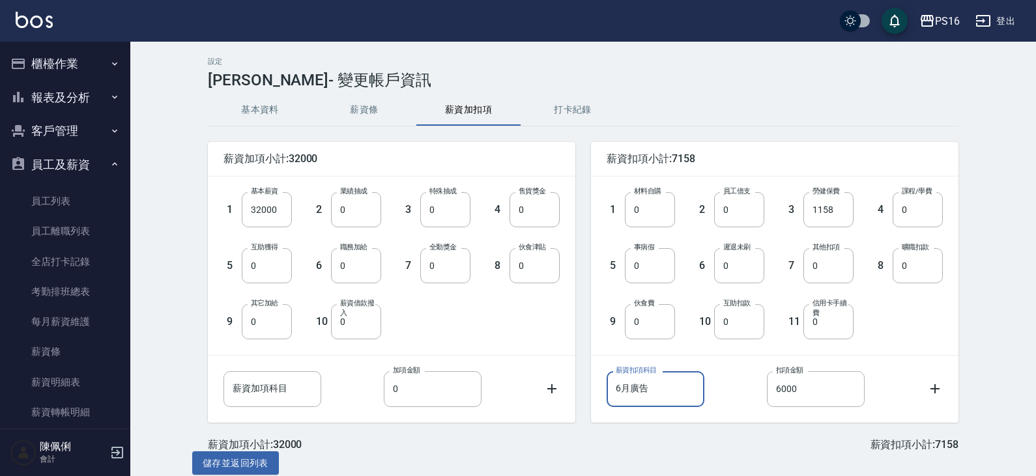
click at [626, 391] on input "6月廣告" at bounding box center [656, 388] width 98 height 35
type input "廣告"
click at [272, 462] on button "儲存並返回列表" at bounding box center [235, 464] width 87 height 24
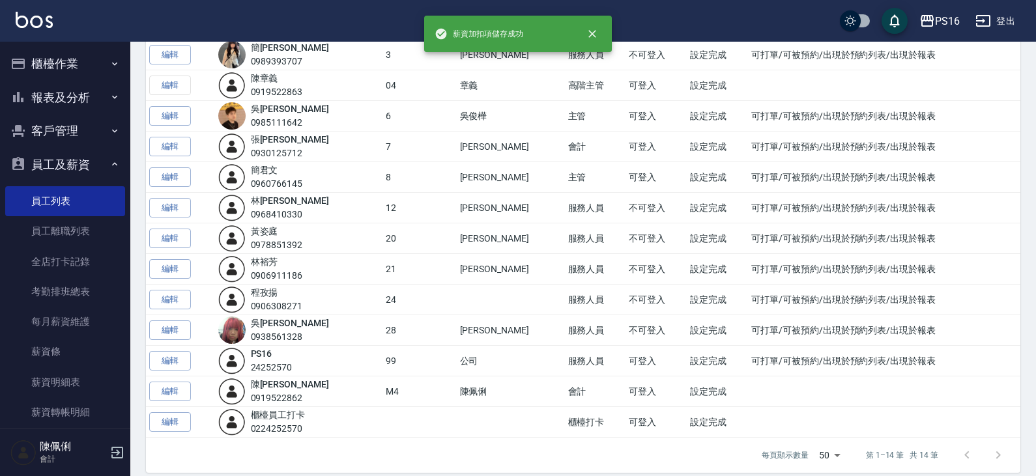
scroll to position [171, 0]
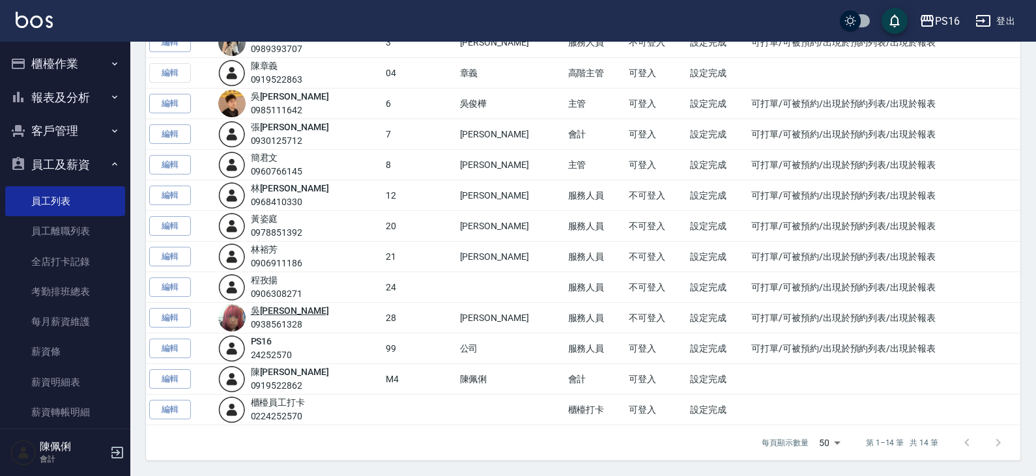
click at [275, 311] on link "吳 梅倩" at bounding box center [290, 311] width 78 height 10
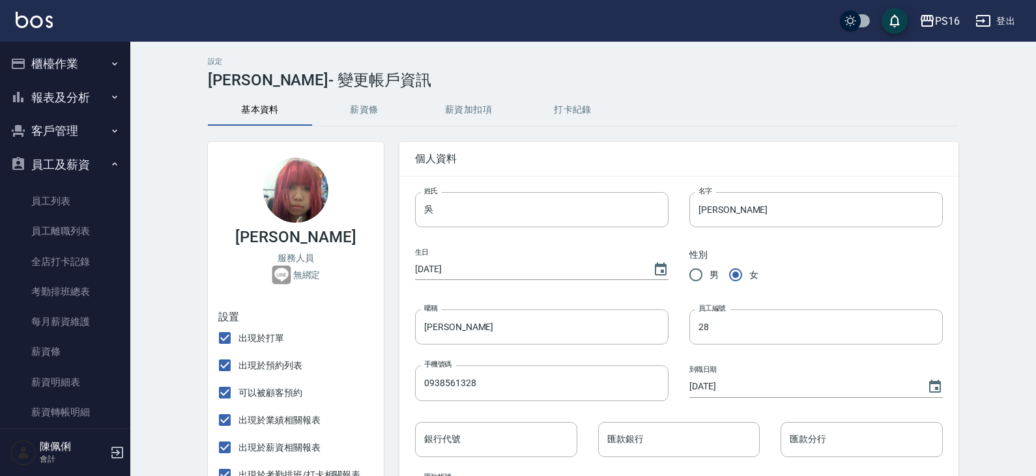
click at [474, 113] on button "薪資加扣項" at bounding box center [468, 109] width 104 height 31
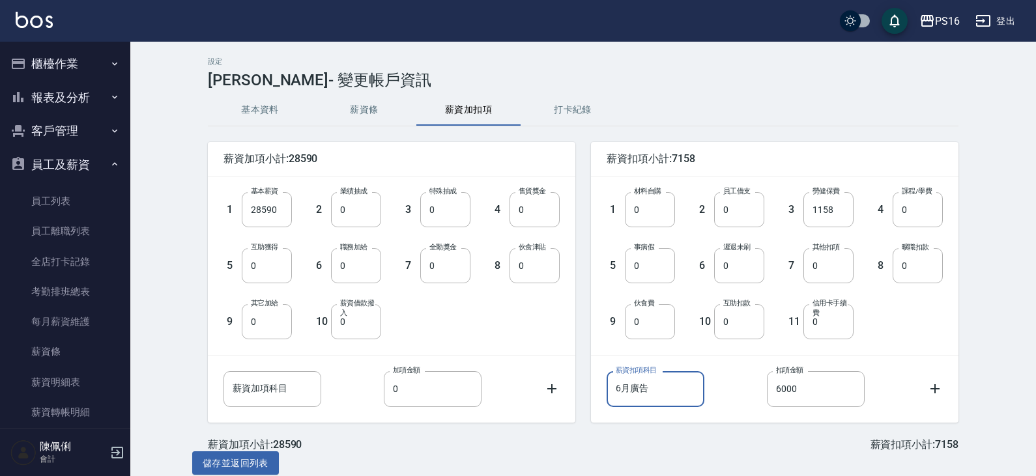
click at [629, 388] on input "6月廣告" at bounding box center [656, 388] width 98 height 35
type input "廣告"
click at [263, 456] on button "儲存並返回列表" at bounding box center [235, 464] width 87 height 24
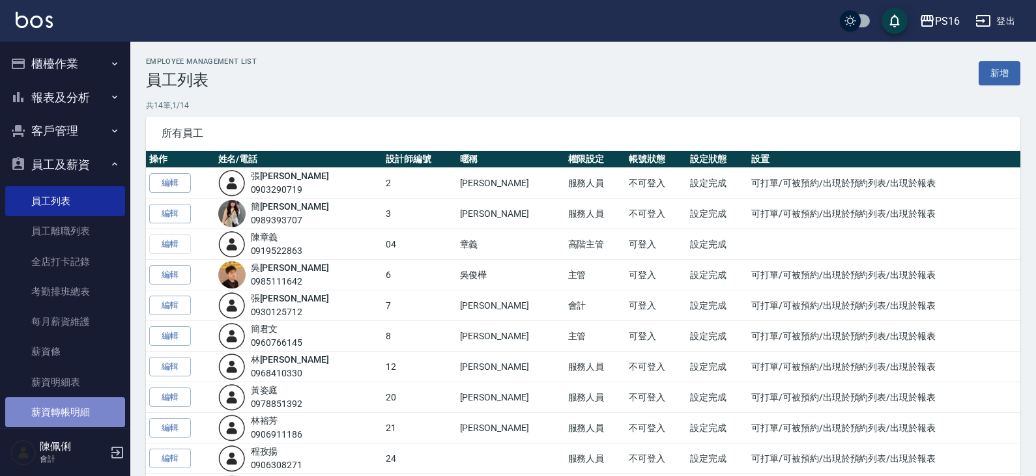
click at [73, 403] on link "薪資轉帳明細" at bounding box center [65, 412] width 120 height 30
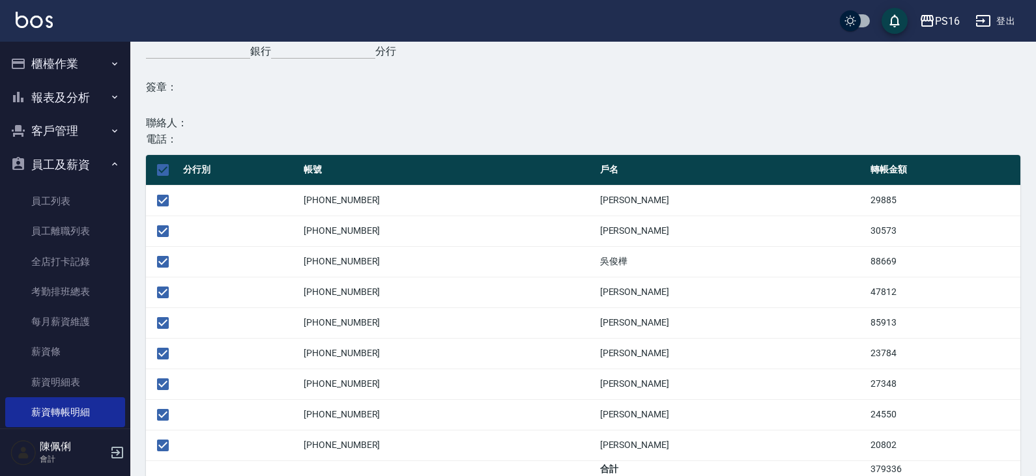
scroll to position [225, 0]
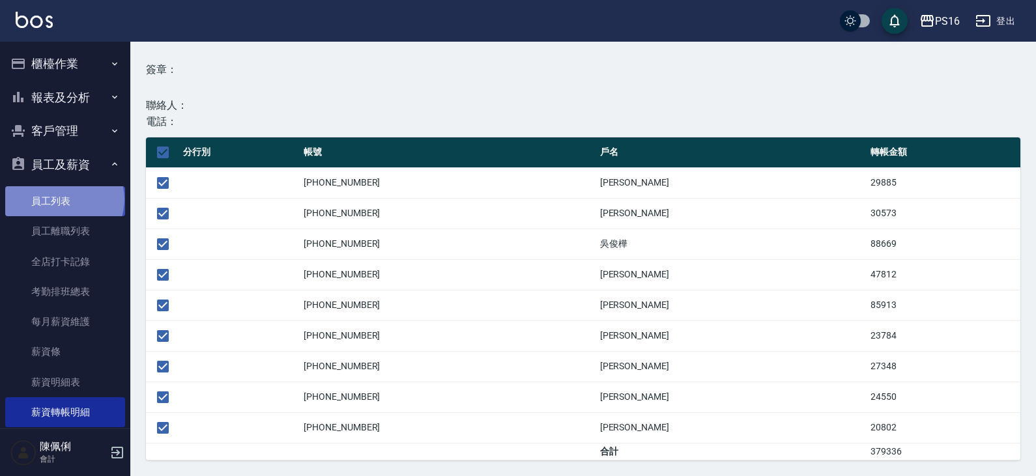
click at [63, 199] on link "員工列表" at bounding box center [65, 201] width 120 height 30
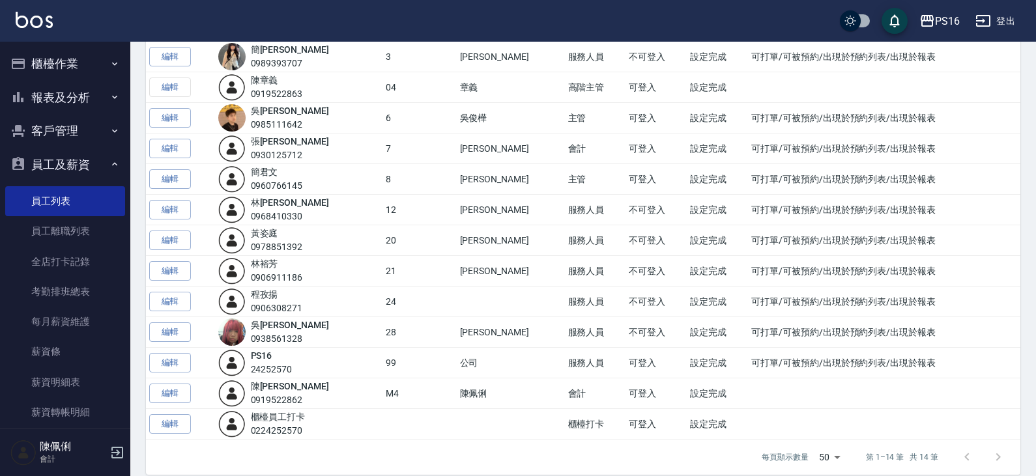
scroll to position [171, 0]
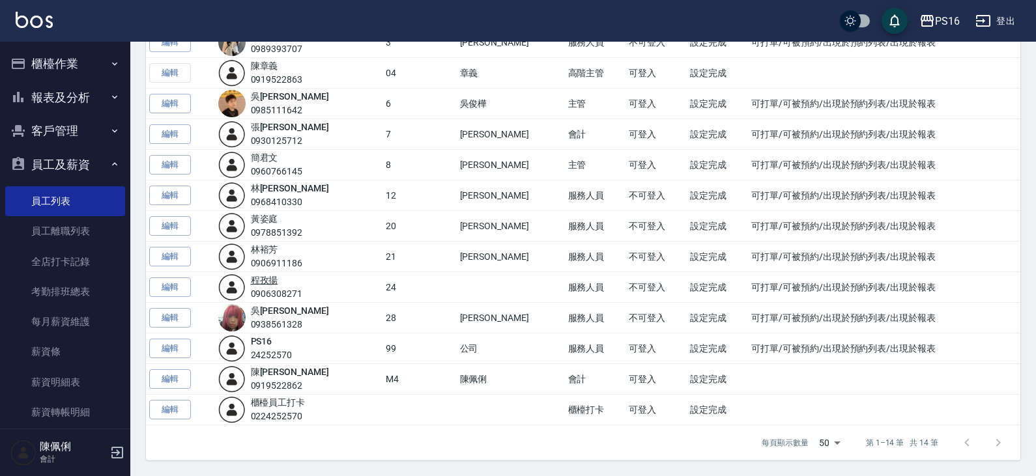
click at [280, 285] on div "程 孜揚 0906308271" at bounding box center [277, 287] width 52 height 27
click at [262, 281] on link "程 孜揚" at bounding box center [264, 280] width 27 height 10
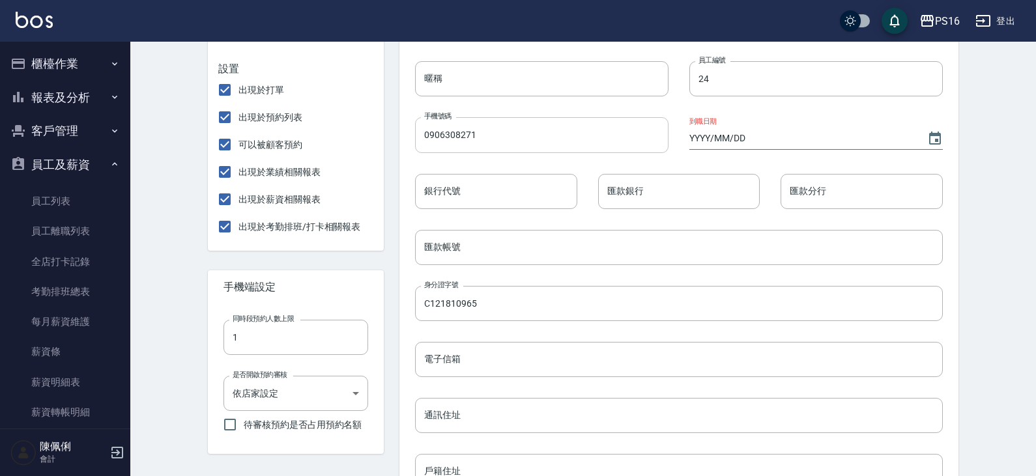
scroll to position [326, 0]
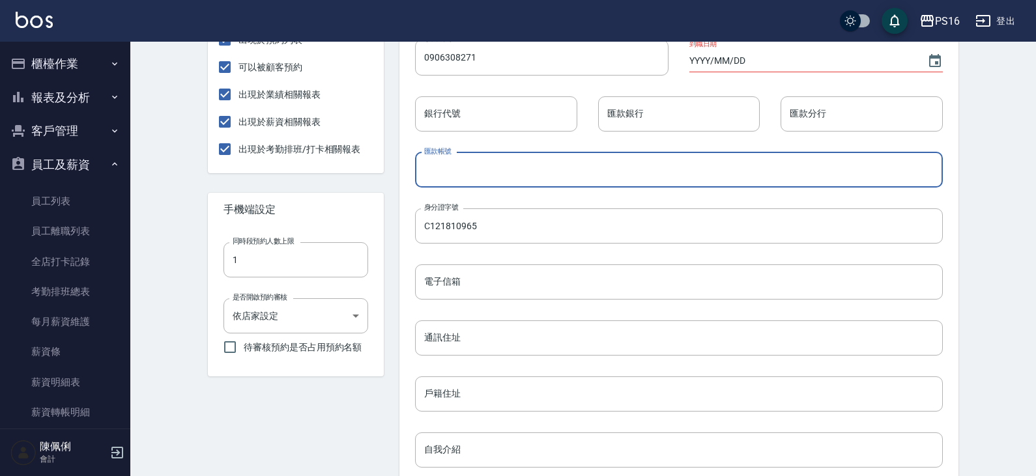
click at [556, 174] on input "匯款帳號" at bounding box center [679, 169] width 528 height 35
type input "尚未開戶"
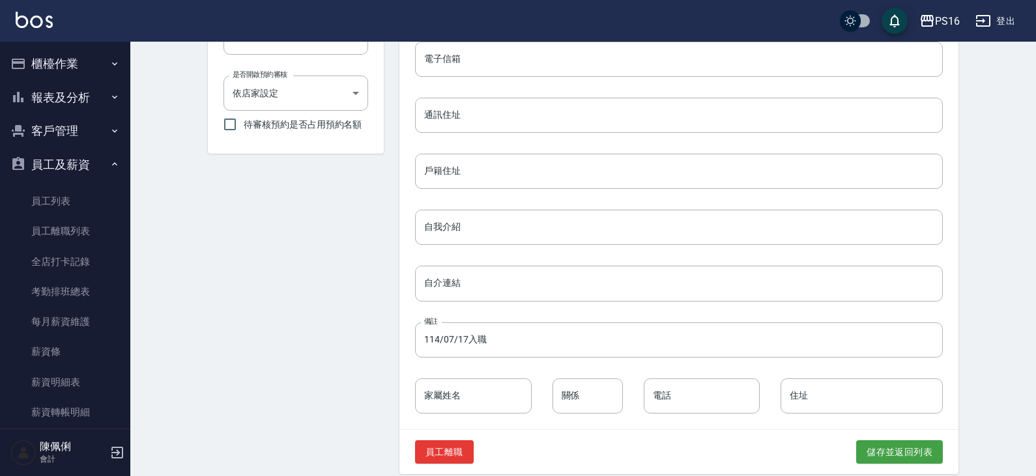
scroll to position [563, 0]
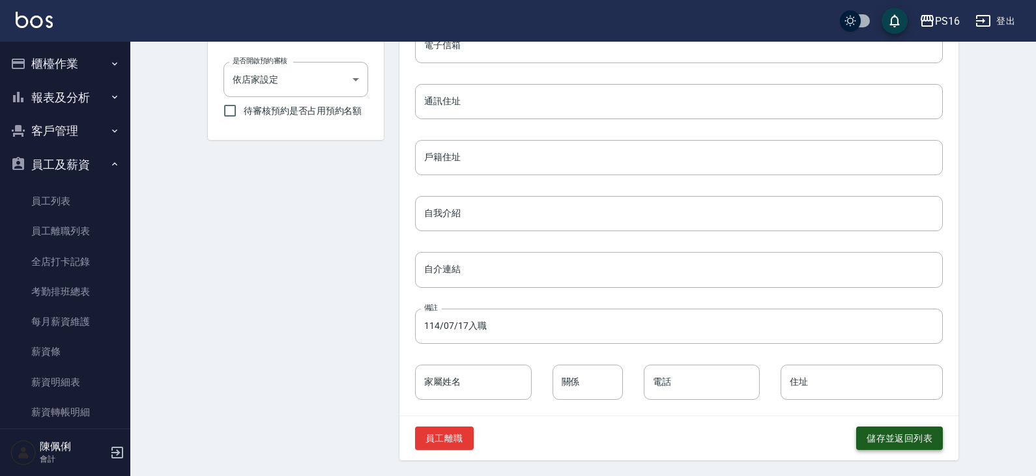
click at [900, 450] on button "儲存並返回列表" at bounding box center [899, 439] width 87 height 24
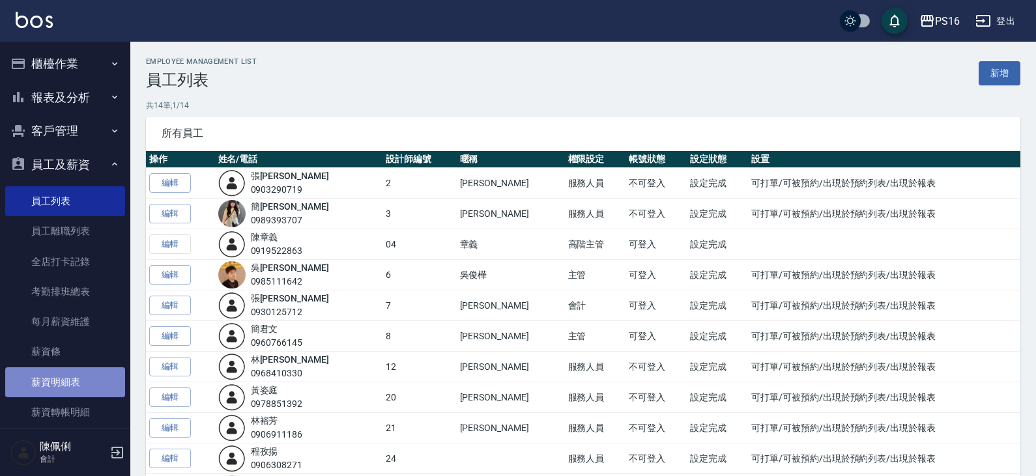
click at [83, 380] on link "薪資明細表" at bounding box center [65, 382] width 120 height 30
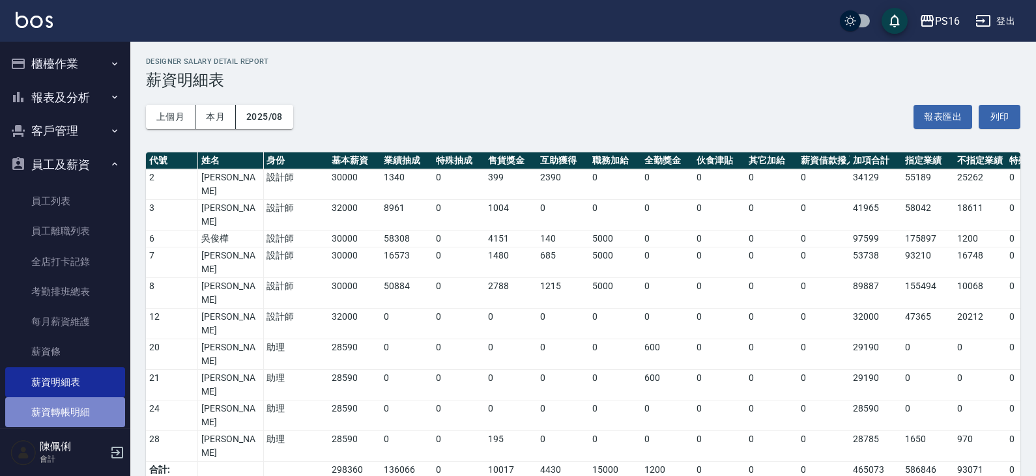
click at [105, 409] on link "薪資轉帳明細" at bounding box center [65, 412] width 120 height 30
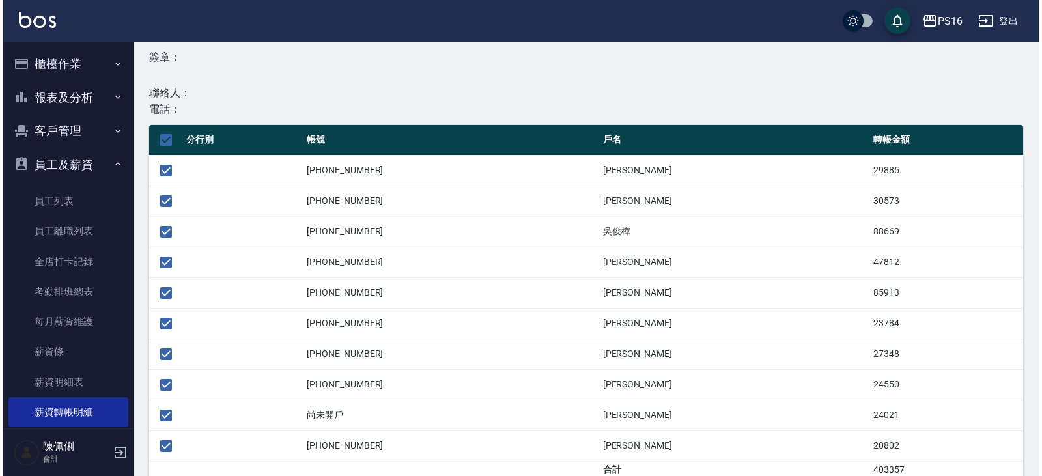
scroll to position [255, 0]
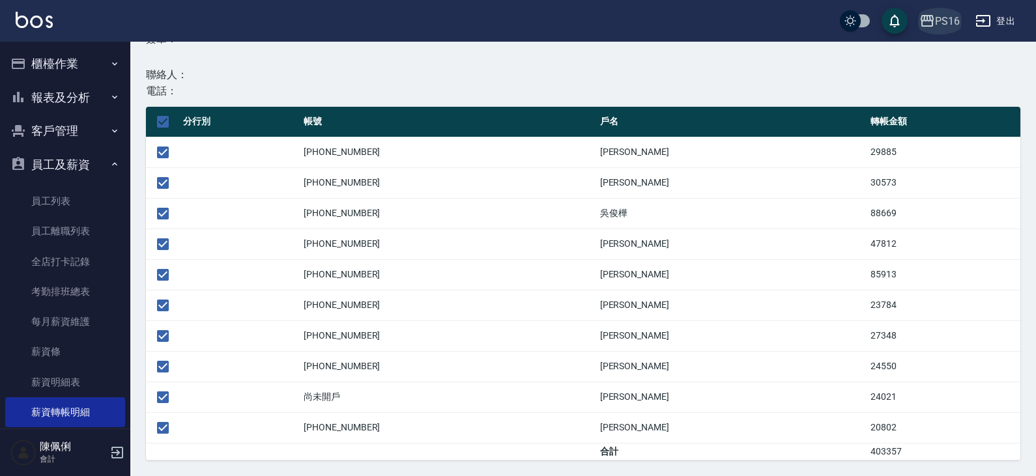
click at [948, 18] on div "PS16" at bounding box center [947, 21] width 25 height 16
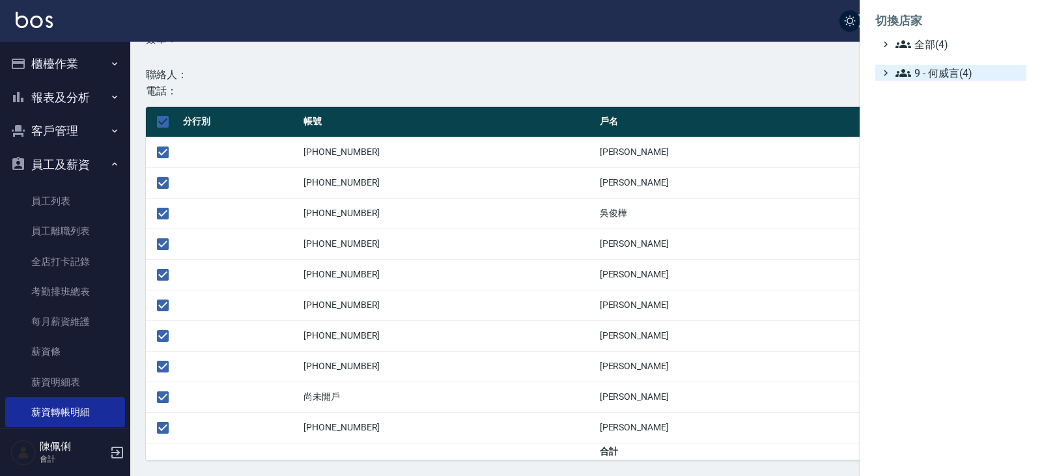
click at [945, 70] on span "9 - 何威言(4)" at bounding box center [959, 73] width 126 height 16
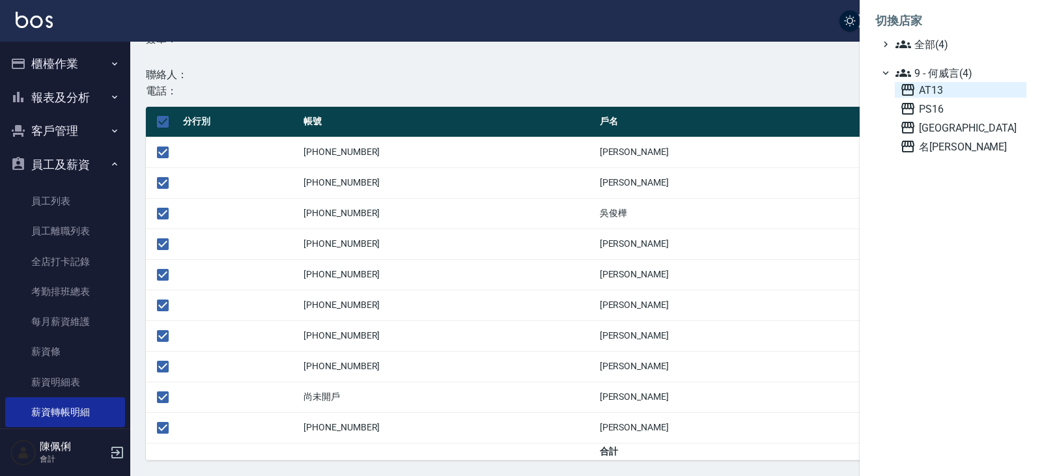
click at [945, 91] on span "AT13" at bounding box center [960, 90] width 121 height 16
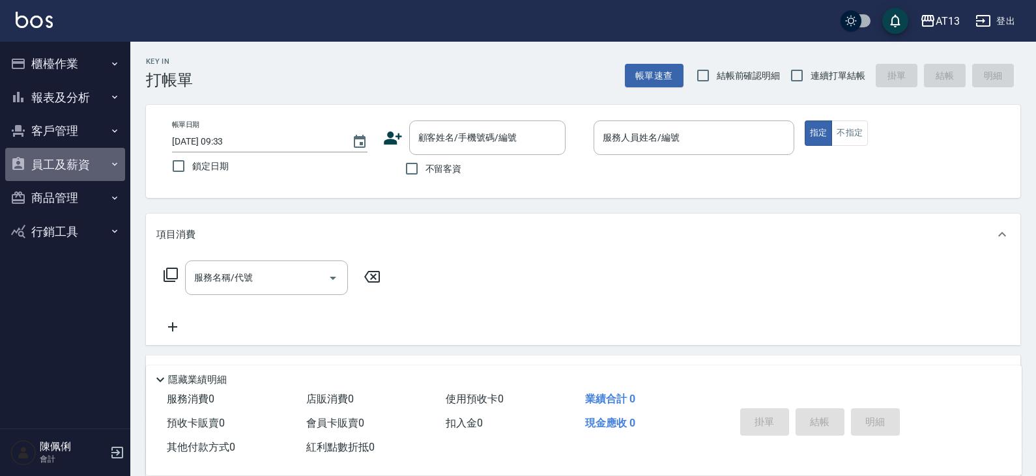
click at [78, 157] on button "員工及薪資" at bounding box center [65, 165] width 120 height 34
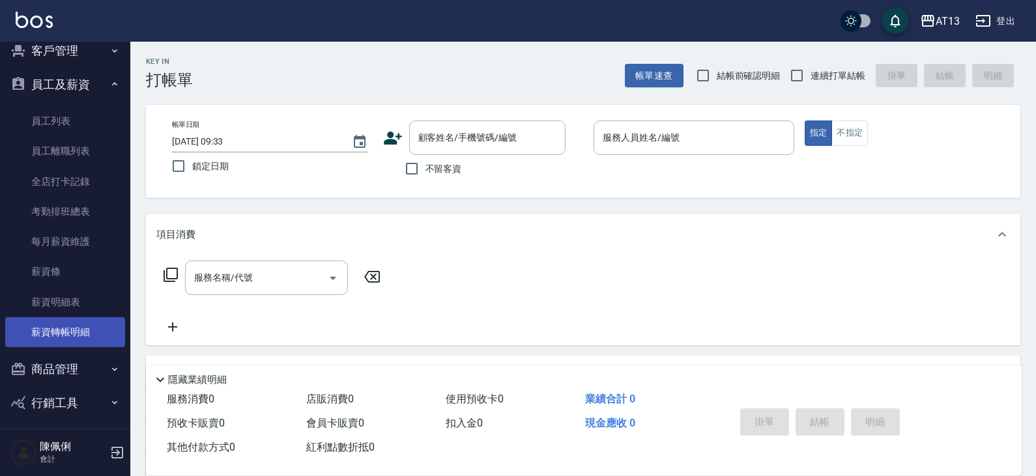
scroll to position [87, 0]
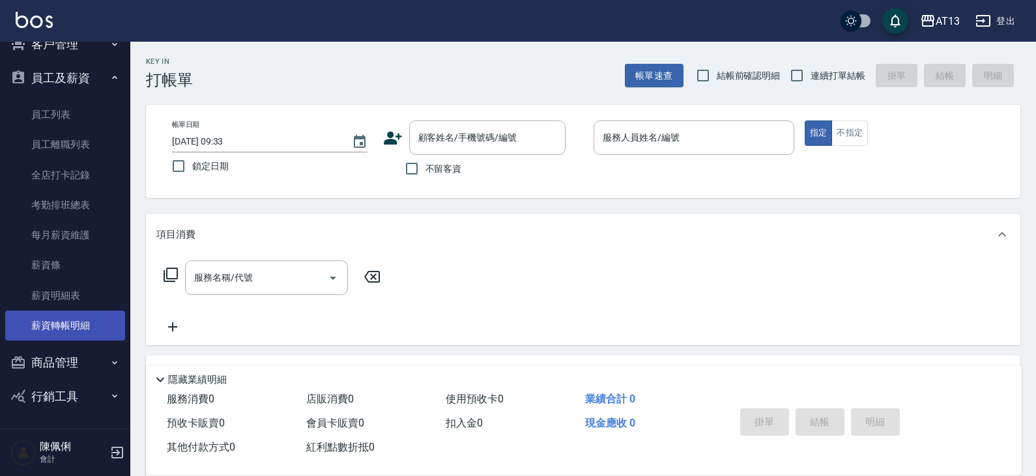
click at [87, 337] on link "薪資轉帳明細" at bounding box center [65, 326] width 120 height 30
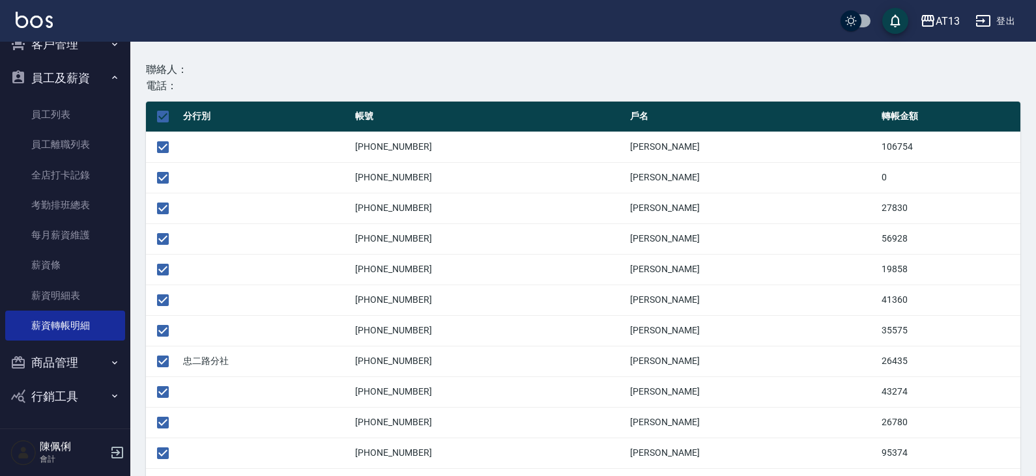
scroll to position [326, 0]
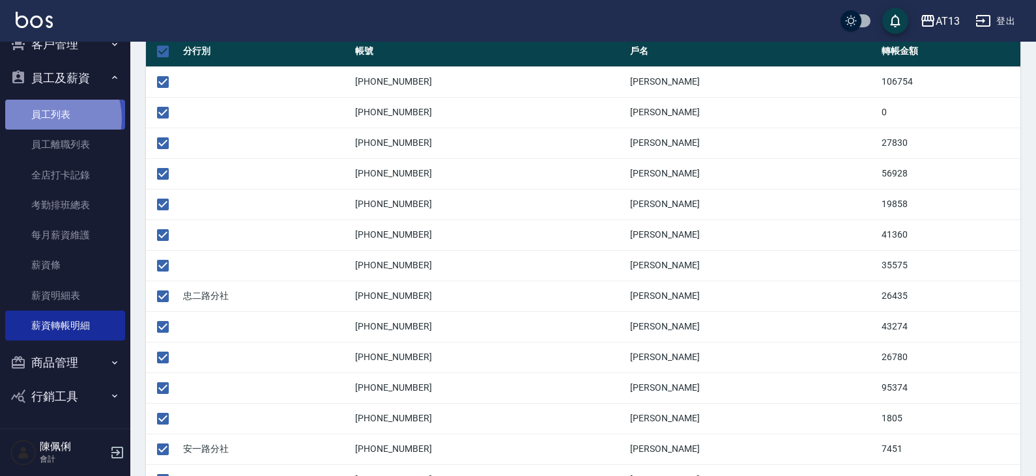
click at [50, 119] on link "員工列表" at bounding box center [65, 115] width 120 height 30
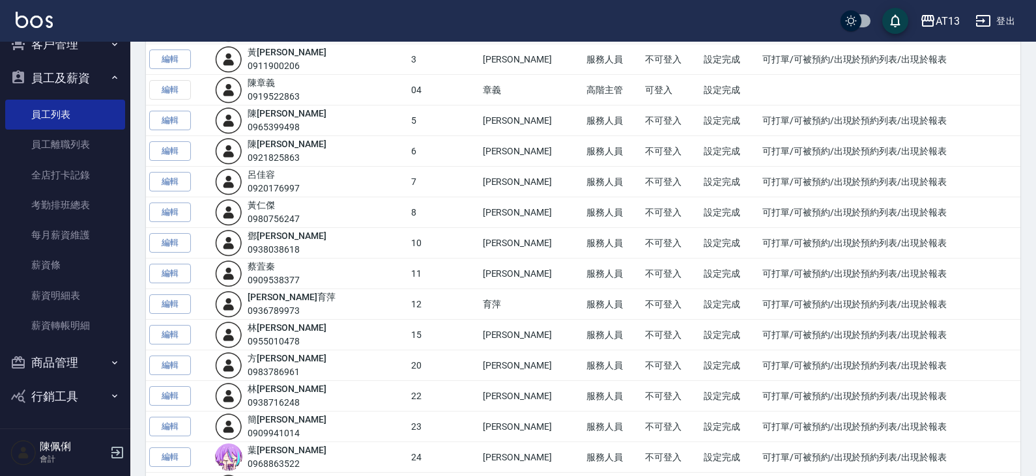
scroll to position [195, 0]
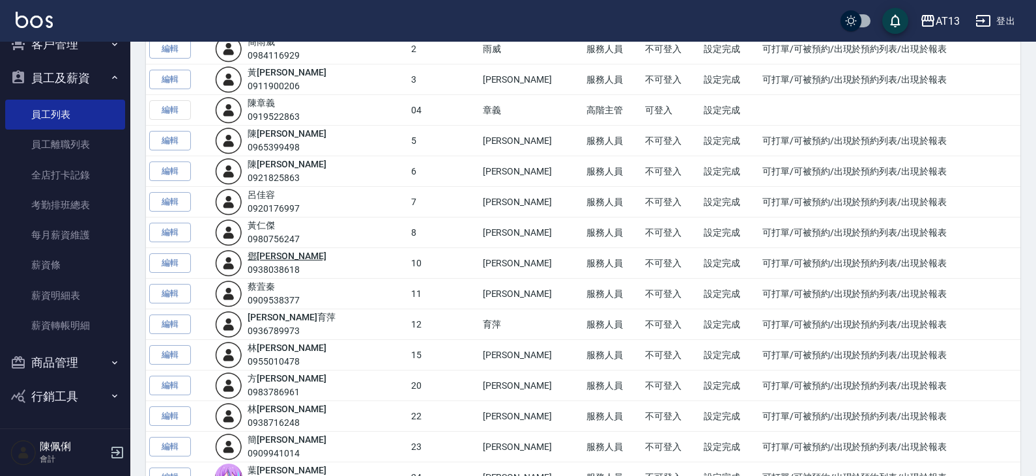
click at [276, 254] on link "[PERSON_NAME]" at bounding box center [287, 256] width 78 height 10
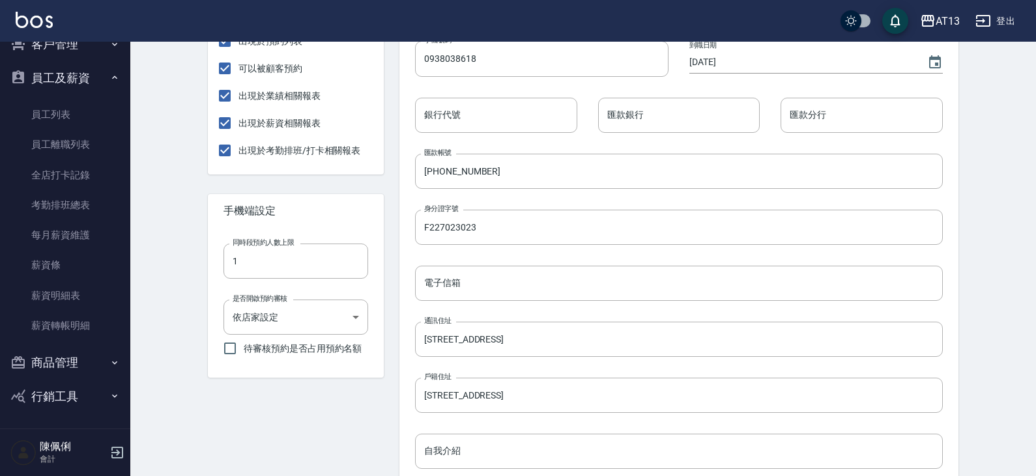
scroll to position [326, 0]
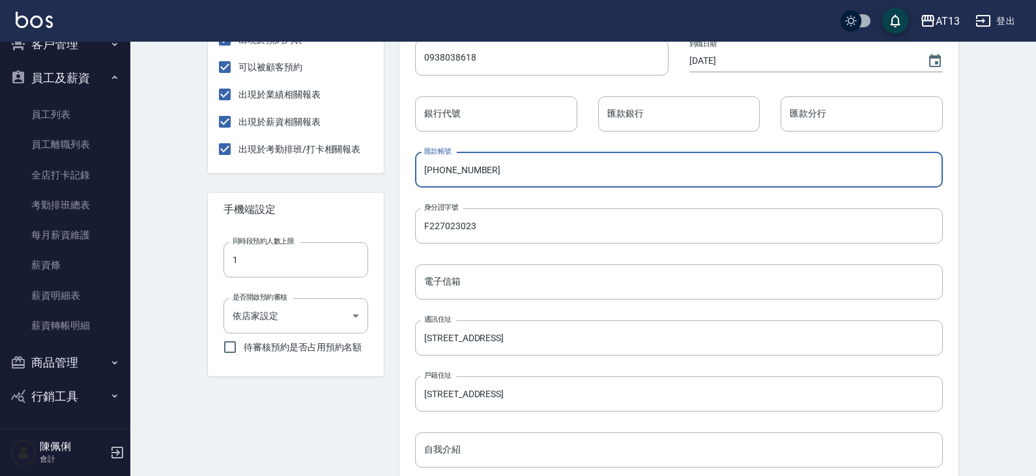
click at [521, 180] on input "[PHONE_NUMBER]" at bounding box center [679, 169] width 528 height 35
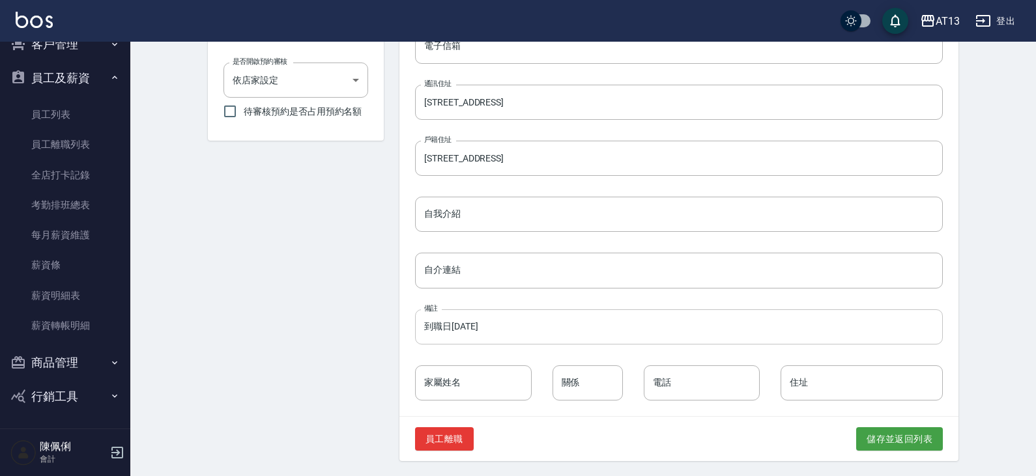
scroll to position [563, 0]
type input "0042-21-0332576(暫時改領現金114/8起)"
click at [884, 445] on button "儲存並返回列表" at bounding box center [899, 439] width 87 height 24
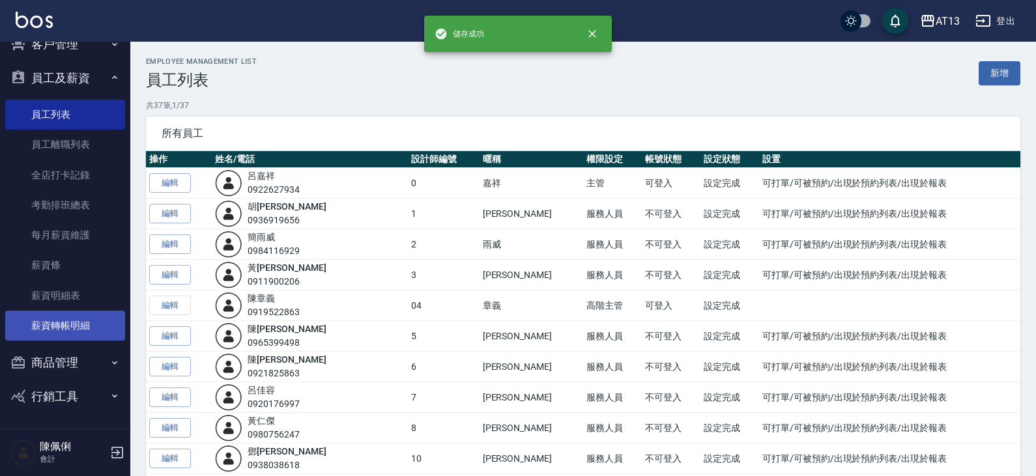
click at [75, 326] on link "薪資轉帳明細" at bounding box center [65, 326] width 120 height 30
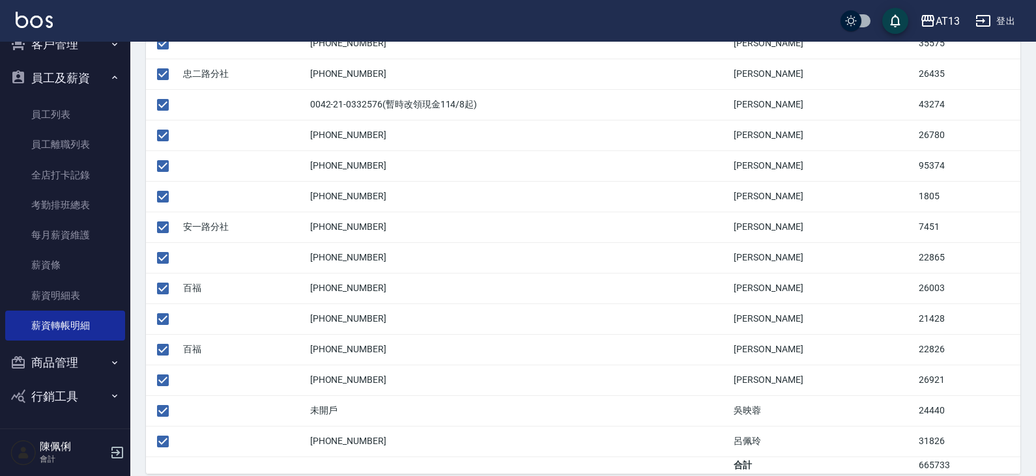
scroll to position [562, 0]
